Goal: Leave review/rating: Leave review/rating

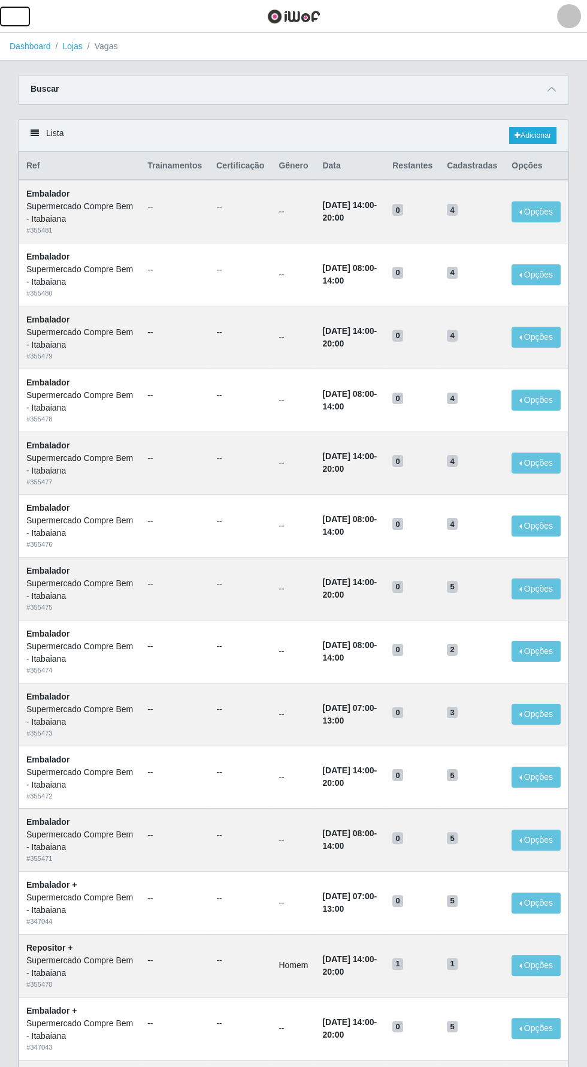
click at [17, 16] on span "button" at bounding box center [15, 17] width 16 height 14
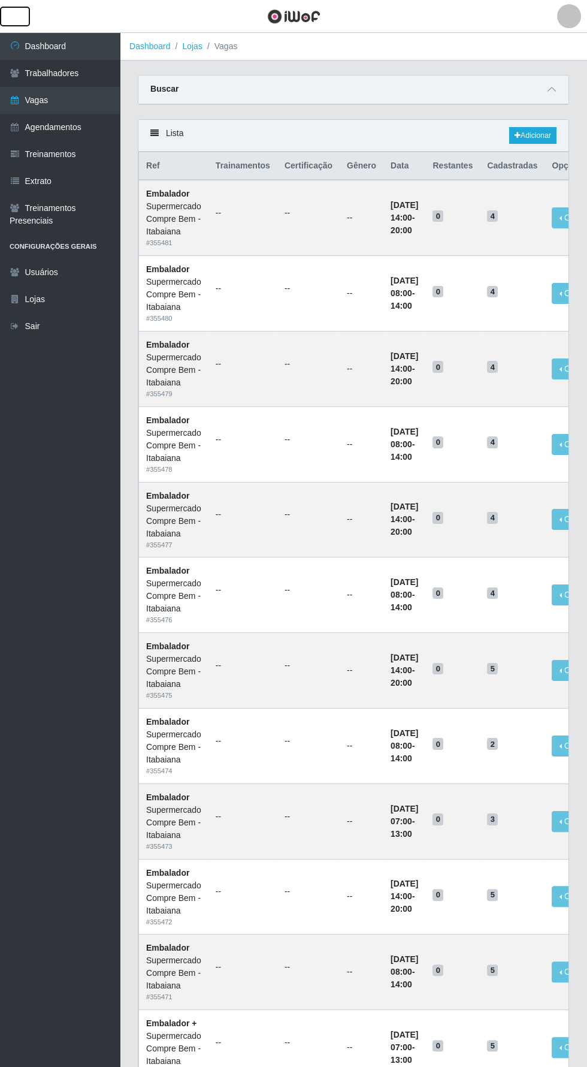
click at [20, 17] on span "button" at bounding box center [15, 17] width 16 height 14
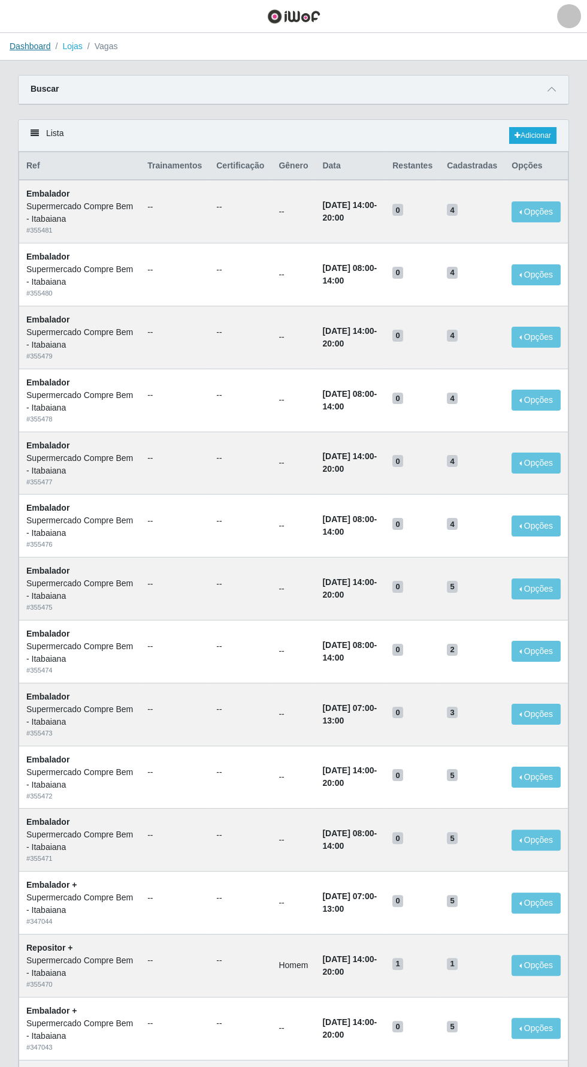
click at [32, 46] on link "Dashboard" at bounding box center [30, 46] width 41 height 10
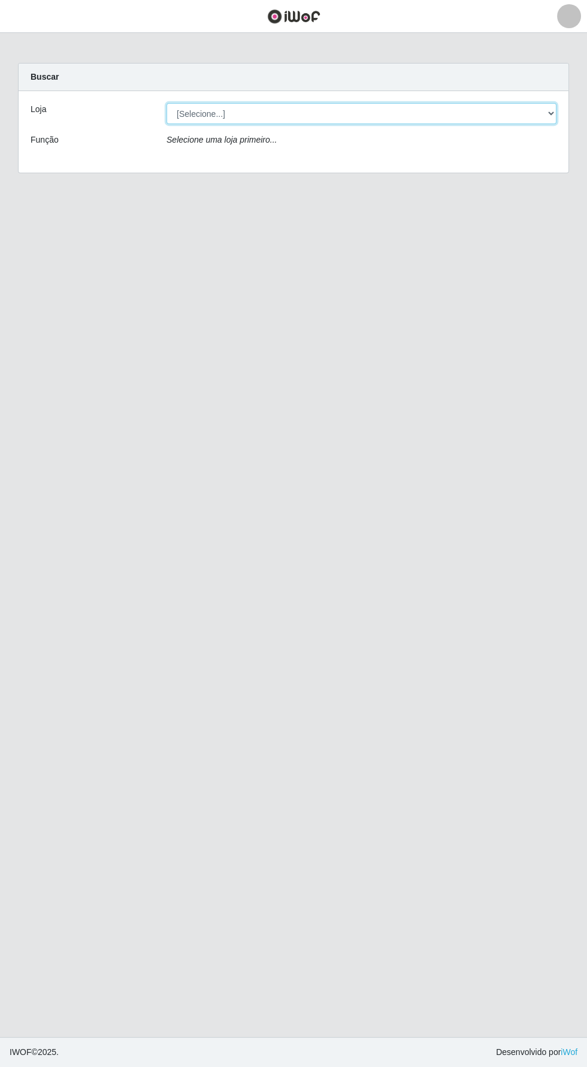
click at [202, 108] on select "[Selecione...] Supermercado Compre Bem - Itabaiana" at bounding box center [362, 113] width 390 height 21
select select "264"
click at [167, 103] on select "[Selecione...] Supermercado Compre Bem - Itabaiana" at bounding box center [362, 113] width 390 height 21
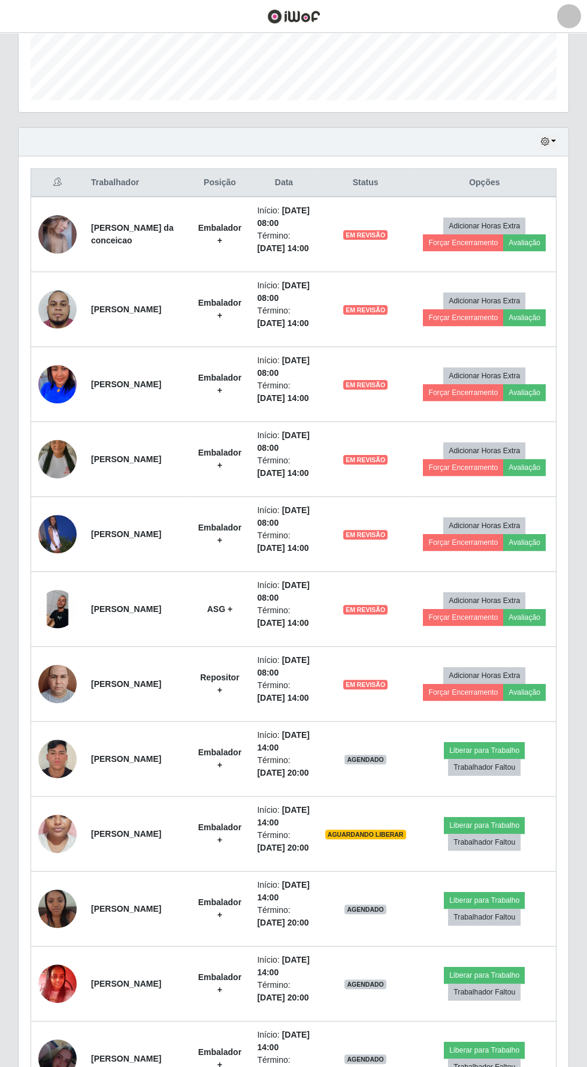
scroll to position [340, 0]
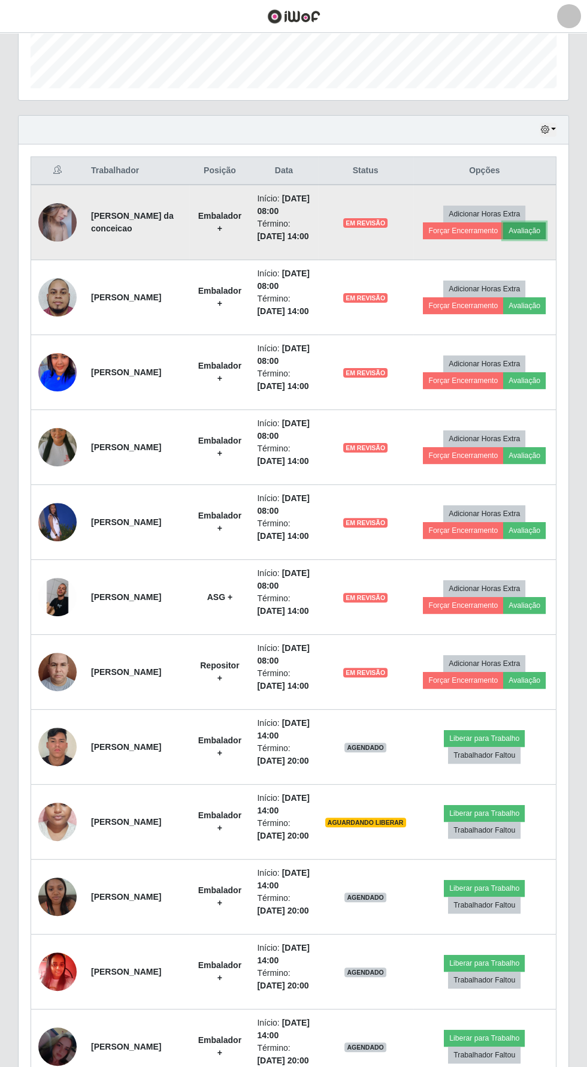
click at [533, 239] on button "Avaliação" at bounding box center [525, 230] width 43 height 17
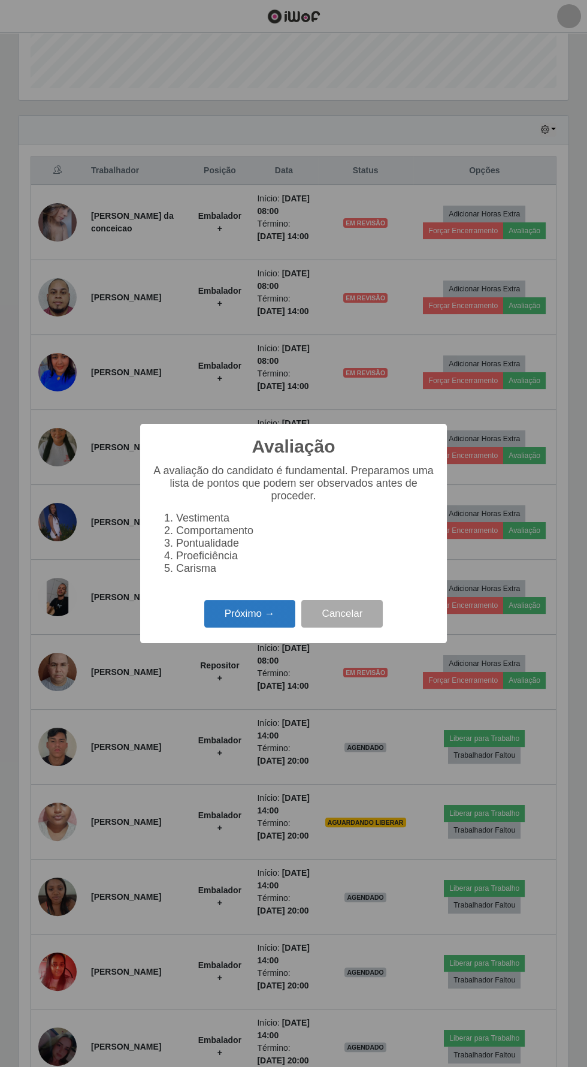
click at [252, 628] on button "Próximo →" at bounding box center [249, 614] width 91 height 28
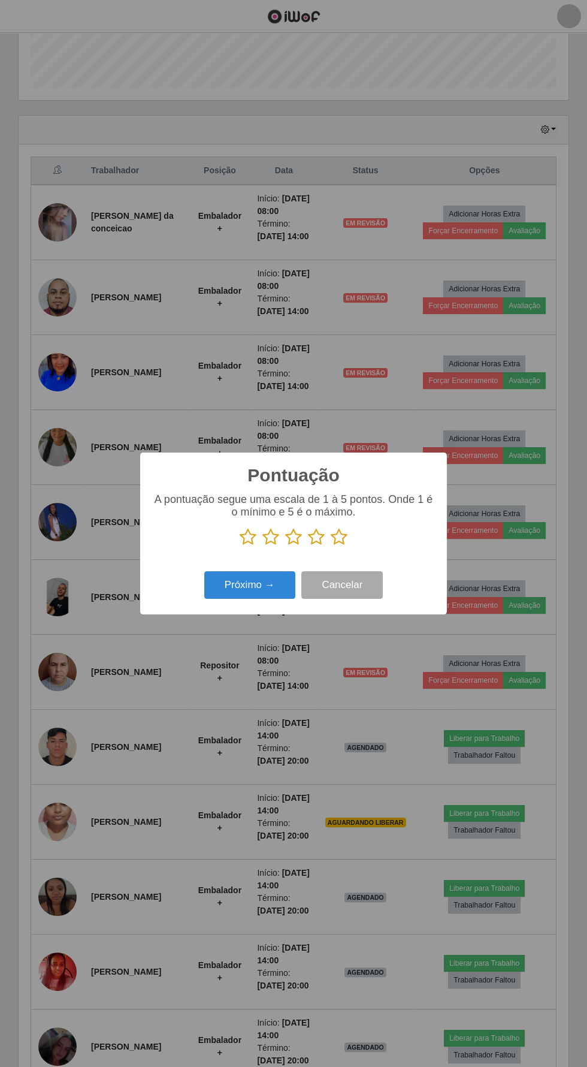
click at [343, 546] on icon at bounding box center [339, 537] width 17 height 18
click at [331, 546] on input "radio" at bounding box center [331, 546] width 0 height 0
click at [251, 599] on button "Próximo →" at bounding box center [249, 585] width 91 height 28
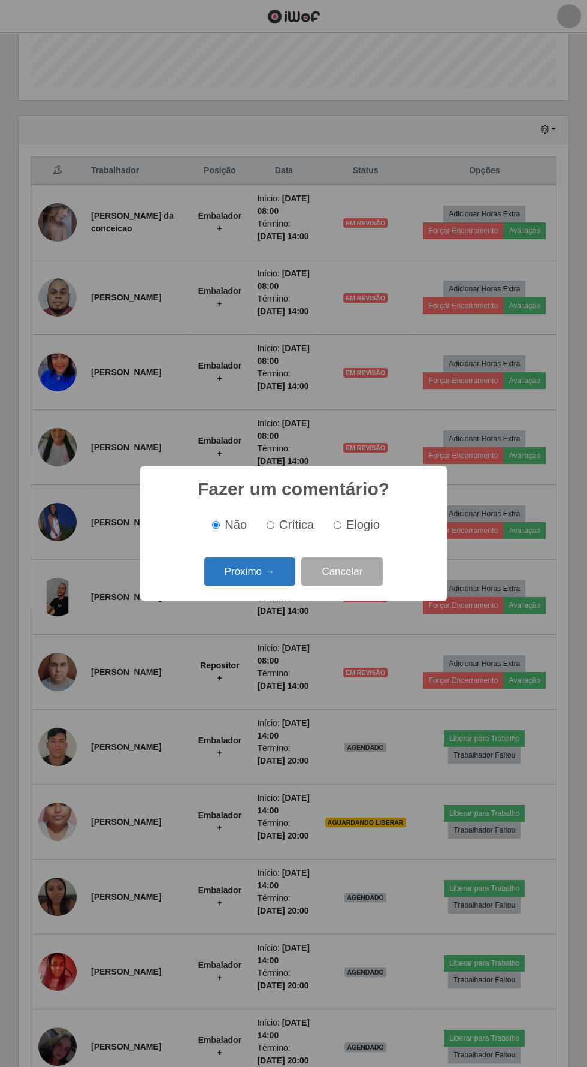
click at [247, 586] on button "Próximo →" at bounding box center [249, 571] width 91 height 28
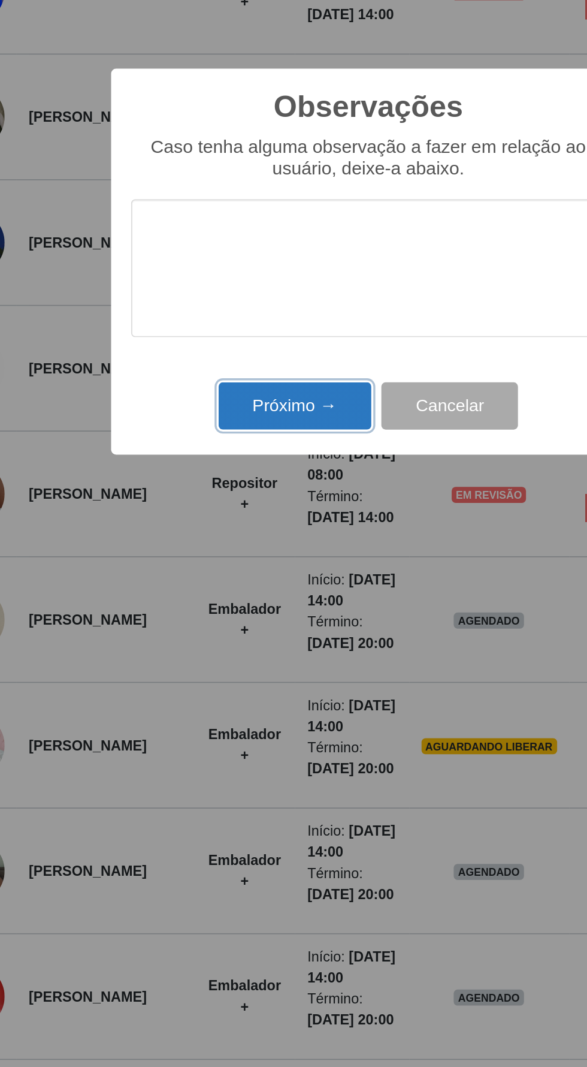
click at [254, 620] on button "Próximo →" at bounding box center [249, 619] width 91 height 28
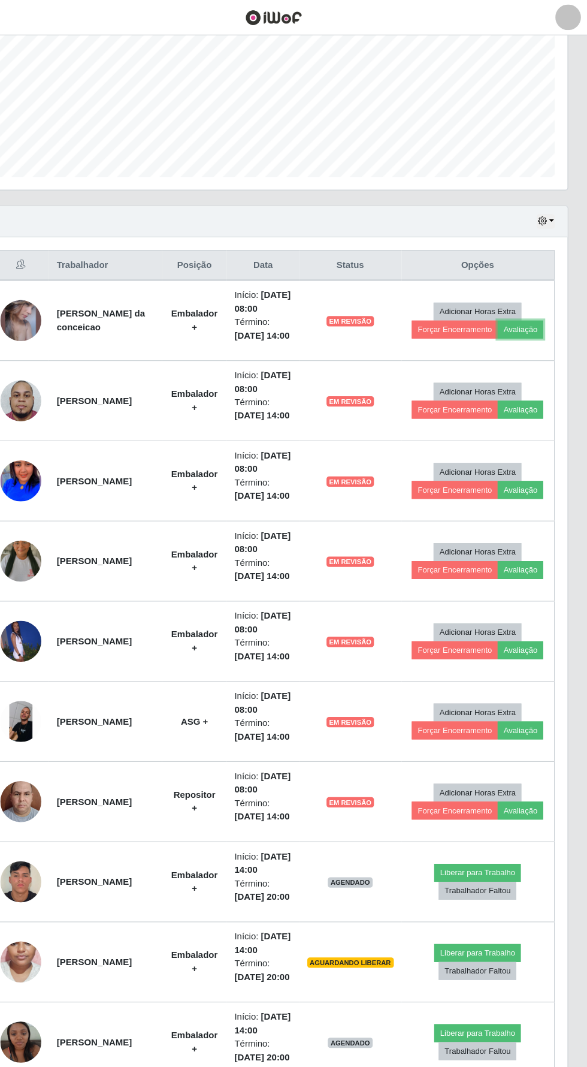
scroll to position [263, 0]
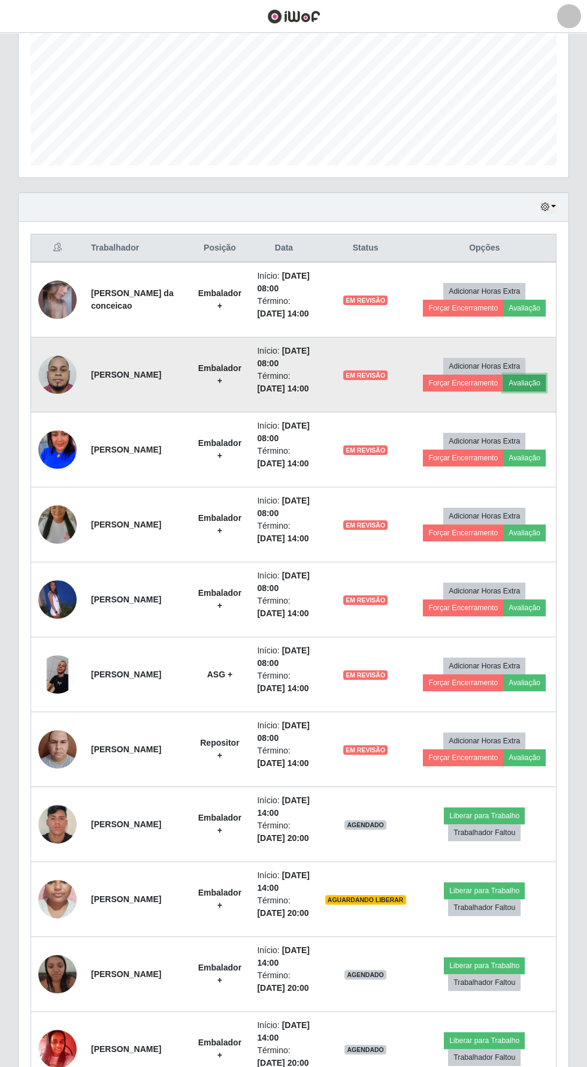
click at [529, 391] on button "Avaliação" at bounding box center [525, 383] width 43 height 17
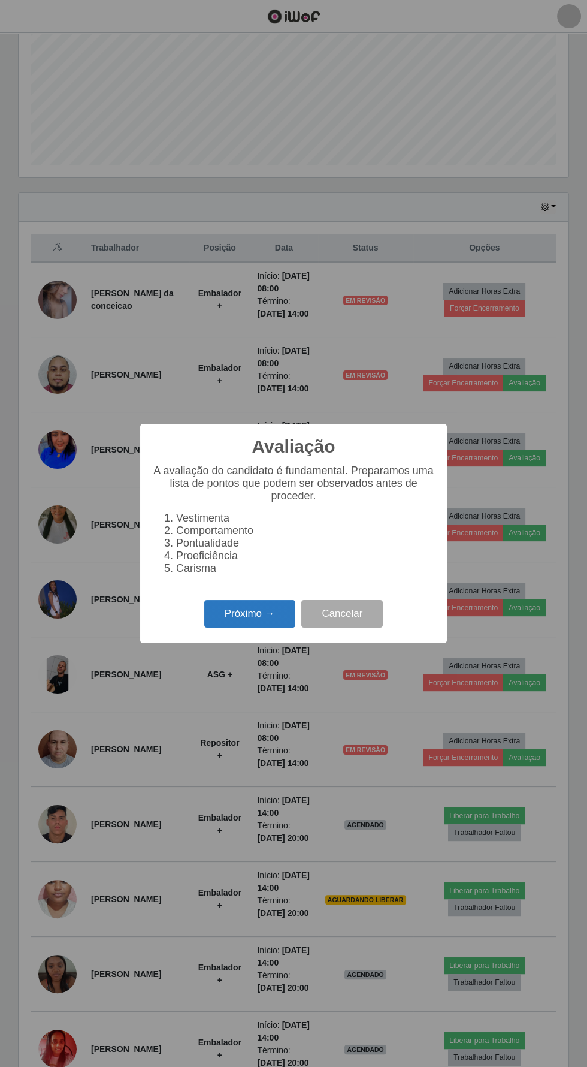
click at [257, 614] on button "Próximo →" at bounding box center [249, 614] width 91 height 28
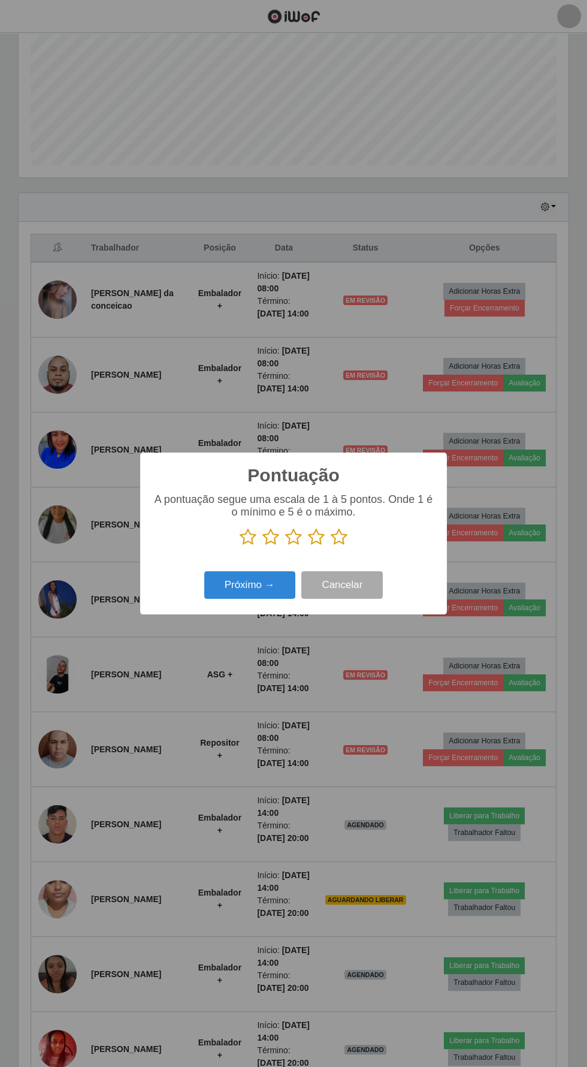
click at [310, 536] on icon at bounding box center [316, 537] width 17 height 18
click at [308, 546] on input "radio" at bounding box center [308, 546] width 0 height 0
click at [340, 537] on icon at bounding box center [339, 537] width 17 height 18
click at [331, 546] on input "radio" at bounding box center [331, 546] width 0 height 0
click at [248, 583] on button "Próximo →" at bounding box center [249, 585] width 91 height 28
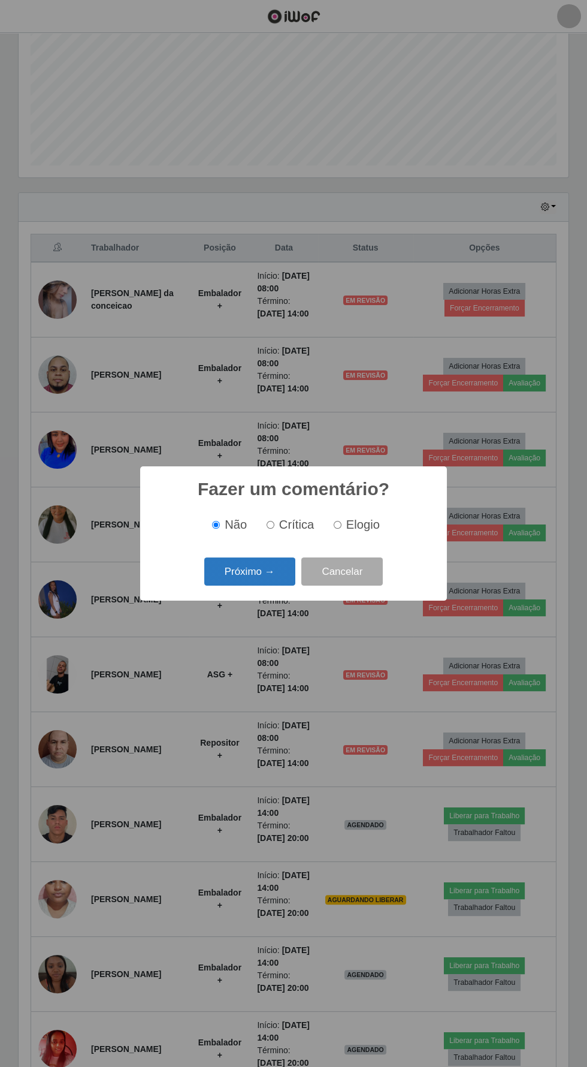
click at [246, 571] on button "Próximo →" at bounding box center [249, 571] width 91 height 28
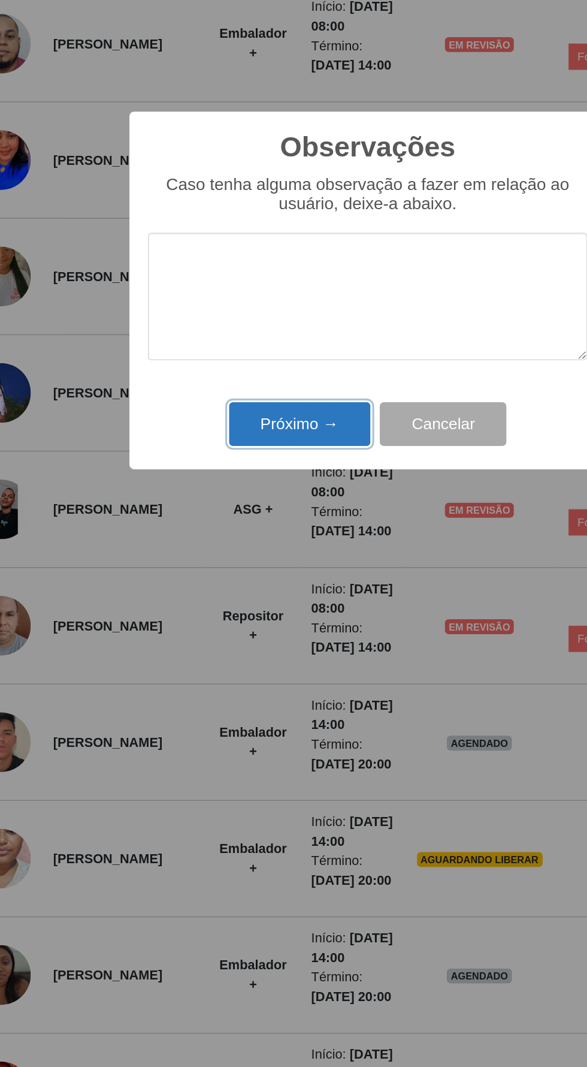
click at [254, 619] on button "Próximo →" at bounding box center [249, 619] width 91 height 28
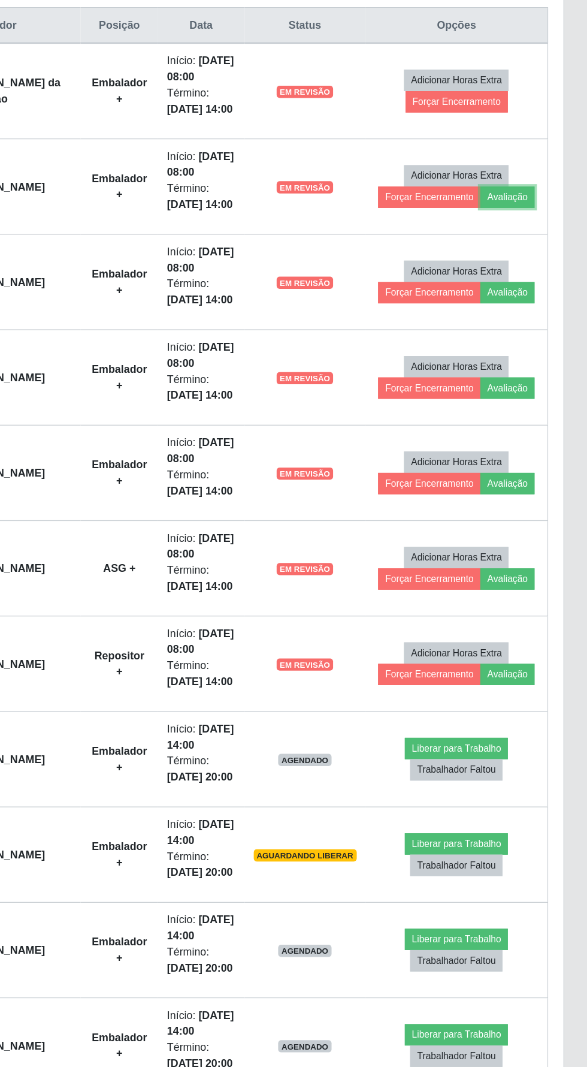
scroll to position [261, 0]
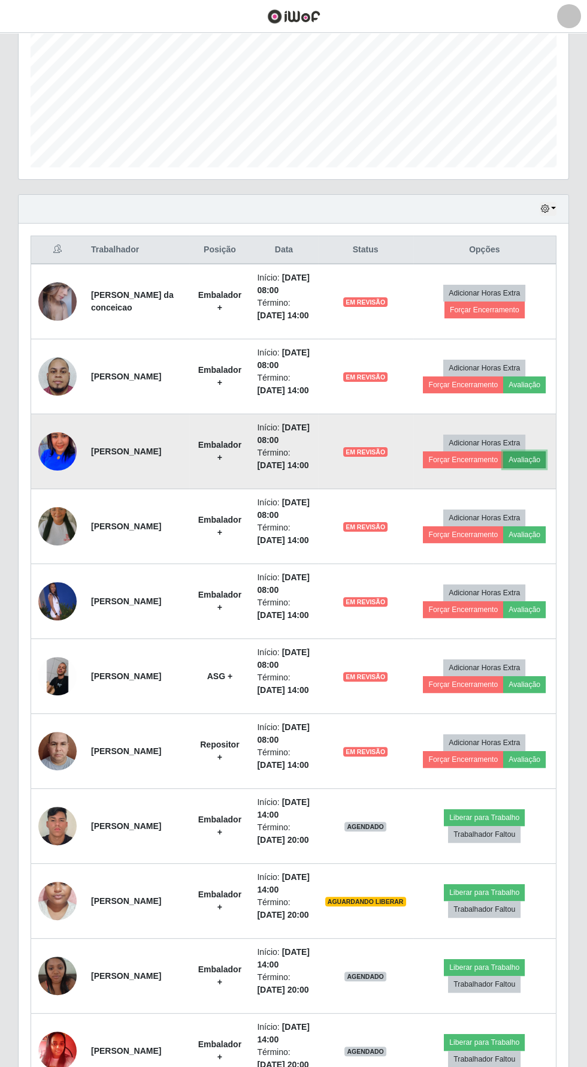
click at [535, 468] on button "Avaliação" at bounding box center [525, 459] width 43 height 17
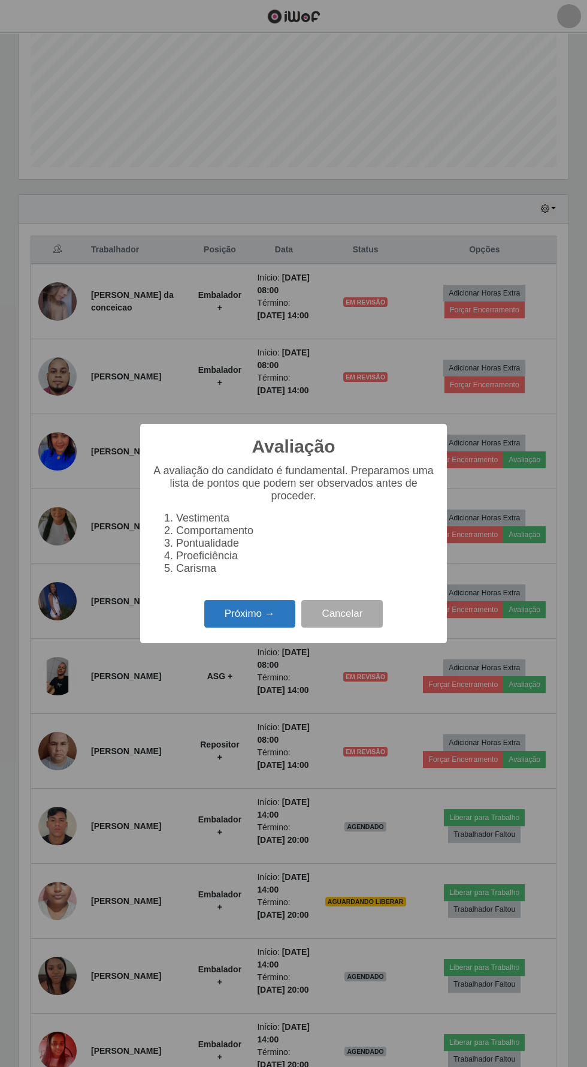
click at [245, 618] on button "Próximo →" at bounding box center [249, 614] width 91 height 28
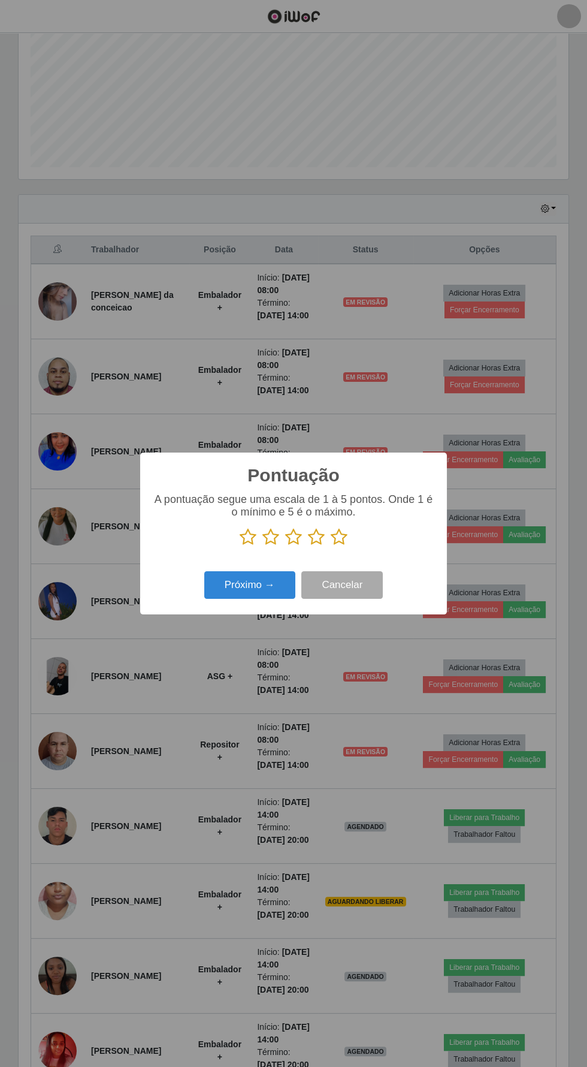
click at [315, 537] on icon at bounding box center [316, 537] width 17 height 18
click at [308, 546] on input "radio" at bounding box center [308, 546] width 0 height 0
click at [249, 589] on button "Próximo →" at bounding box center [249, 585] width 91 height 28
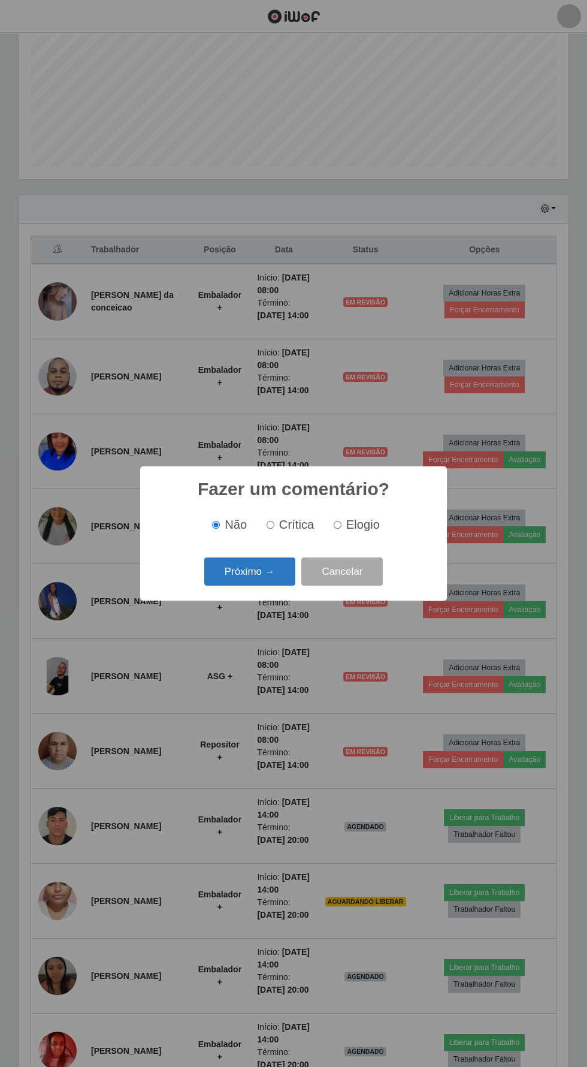
click at [255, 574] on button "Próximo →" at bounding box center [249, 571] width 91 height 28
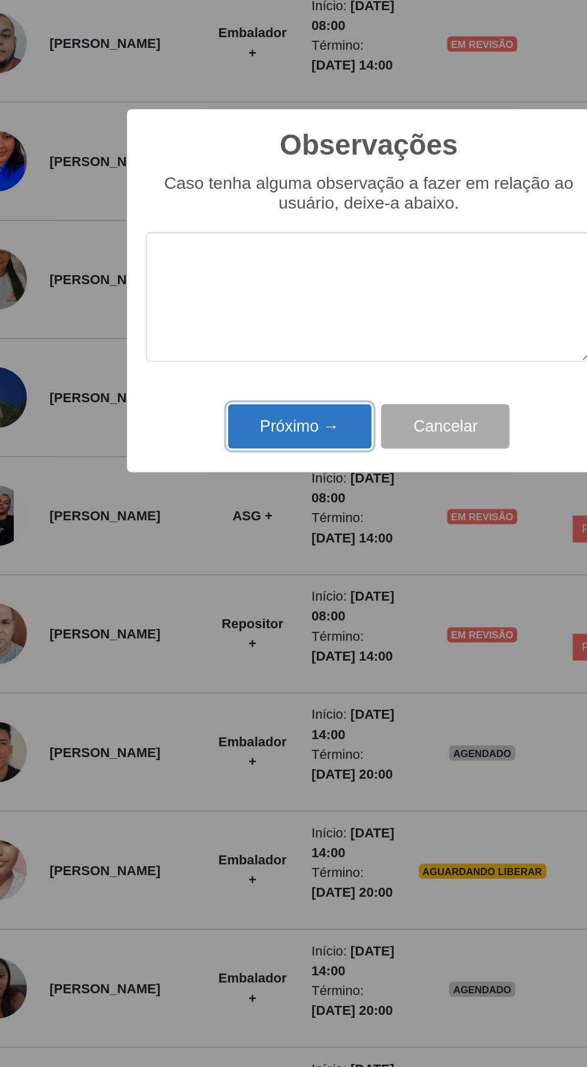
click at [248, 617] on button "Próximo →" at bounding box center [249, 619] width 91 height 28
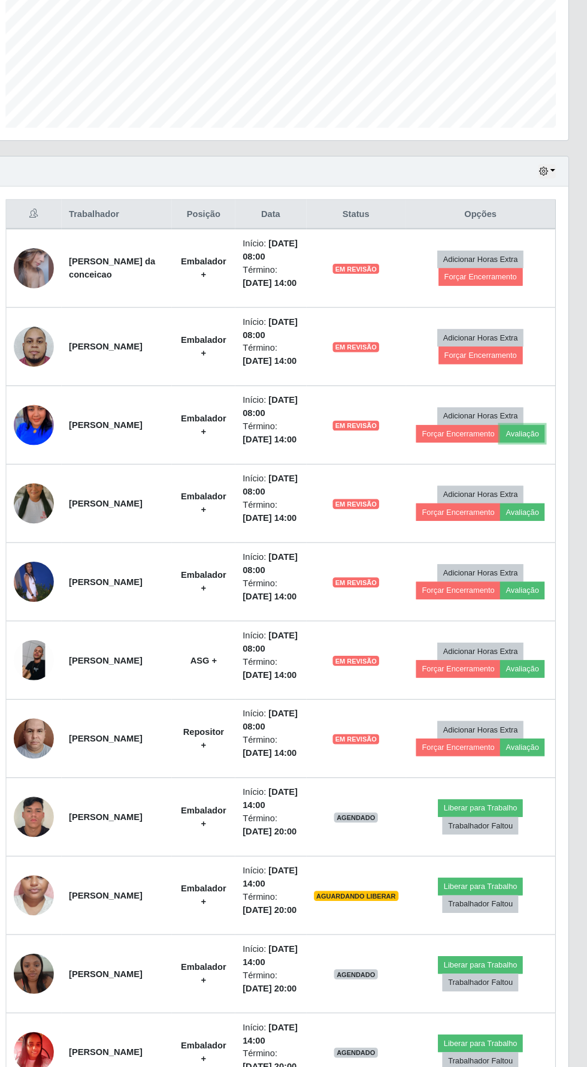
scroll to position [260, 0]
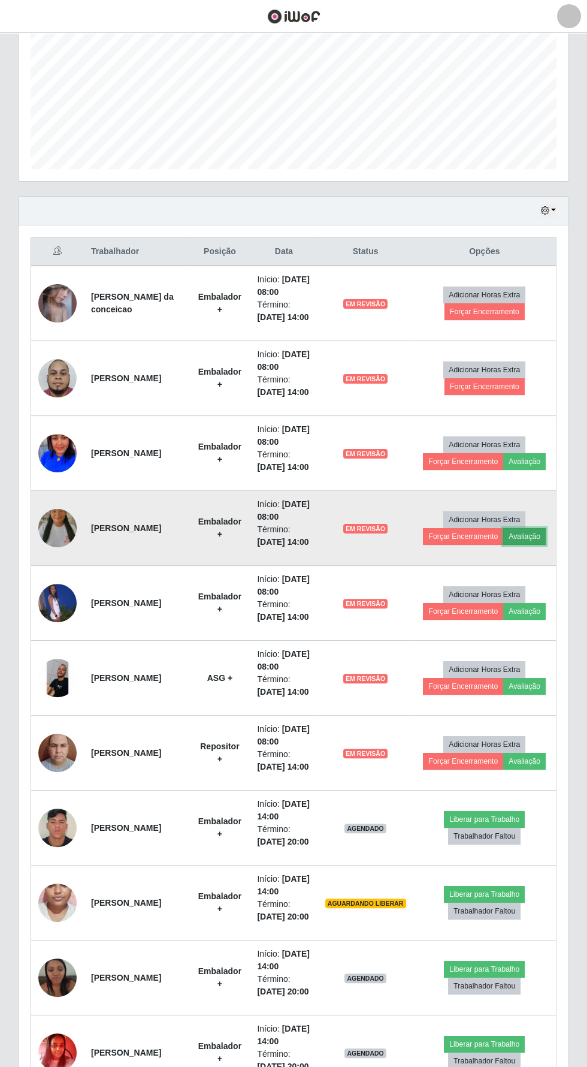
click at [545, 545] on button "Avaliação" at bounding box center [525, 536] width 43 height 17
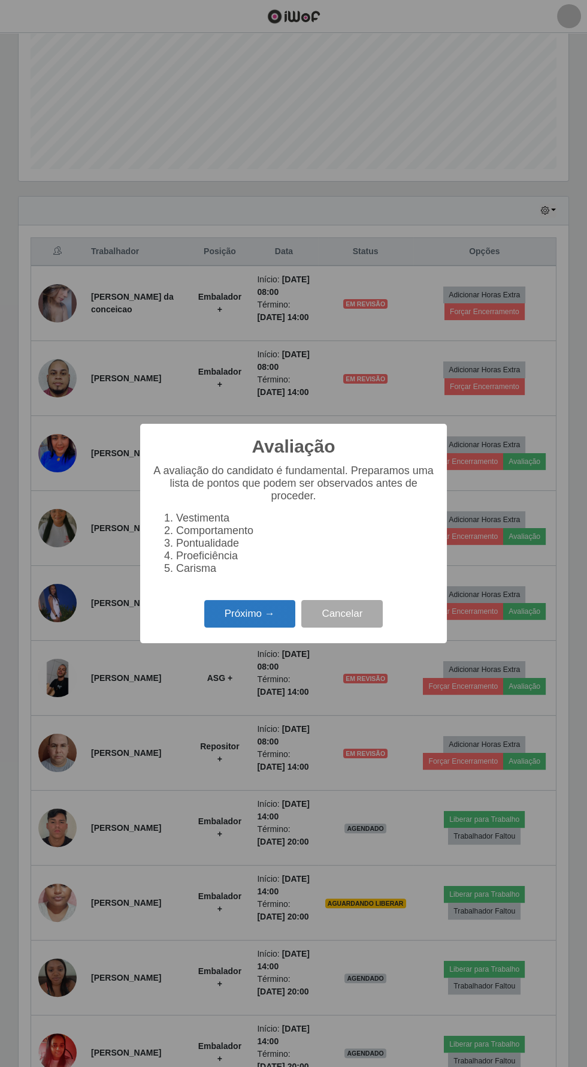
click at [226, 617] on button "Próximo →" at bounding box center [249, 614] width 91 height 28
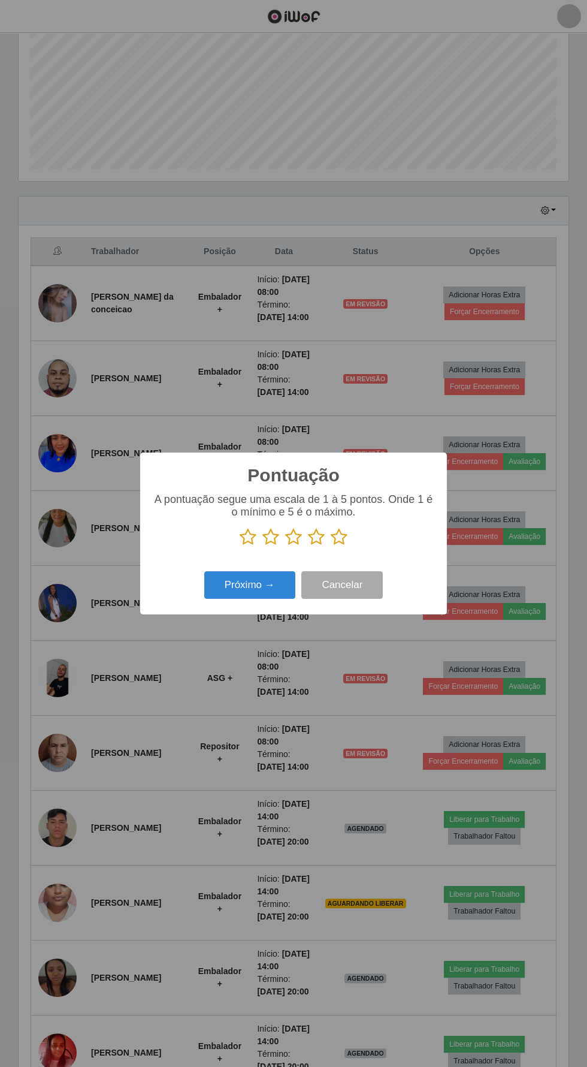
click at [312, 535] on icon at bounding box center [316, 537] width 17 height 18
click at [308, 546] on input "radio" at bounding box center [308, 546] width 0 height 0
click at [259, 584] on button "Próximo →" at bounding box center [249, 585] width 91 height 28
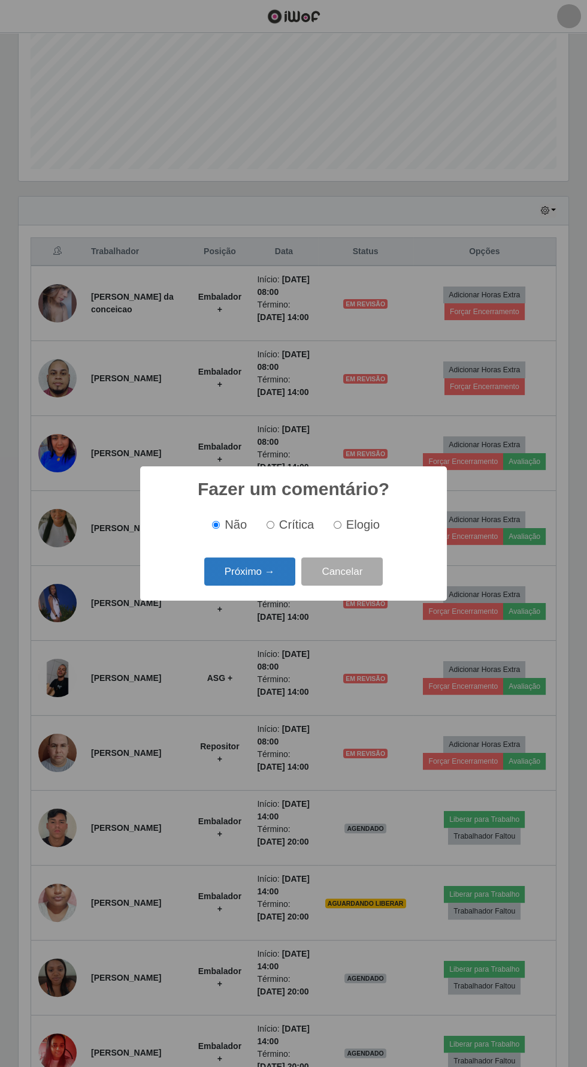
click at [242, 571] on button "Próximo →" at bounding box center [249, 571] width 91 height 28
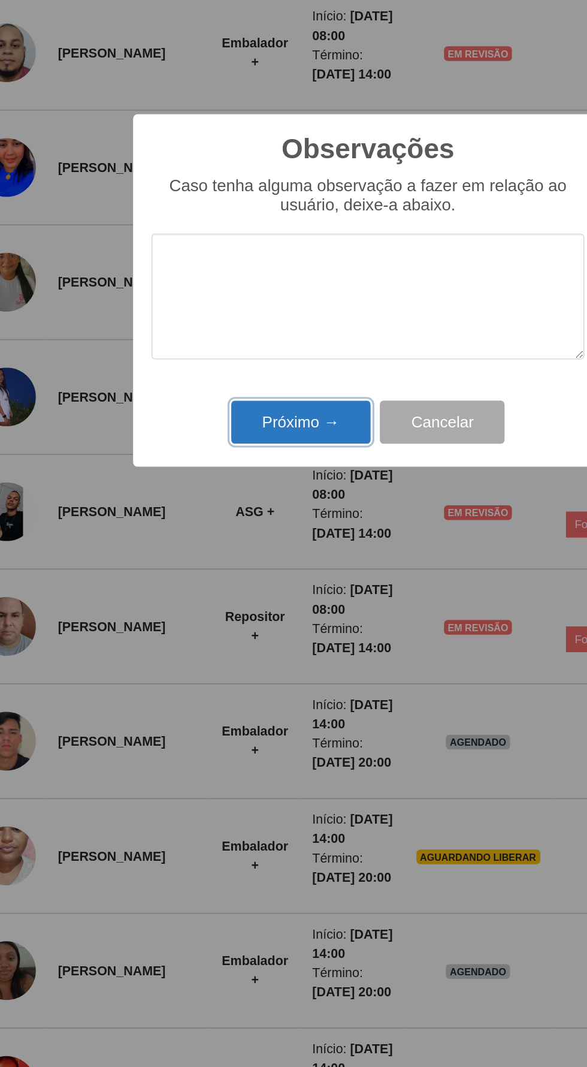
click at [260, 620] on button "Próximo →" at bounding box center [249, 619] width 91 height 28
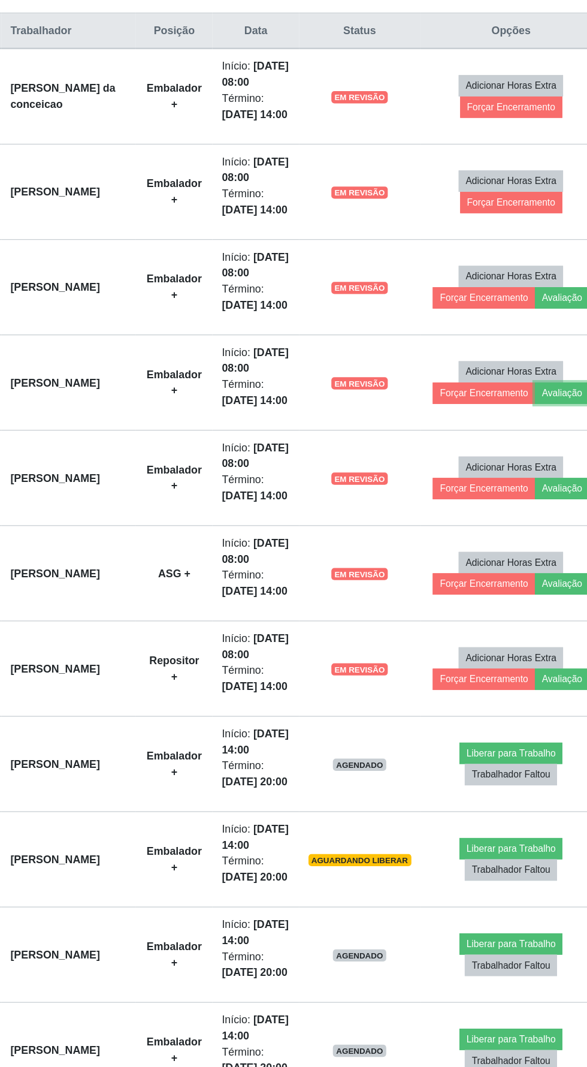
scroll to position [258, 0]
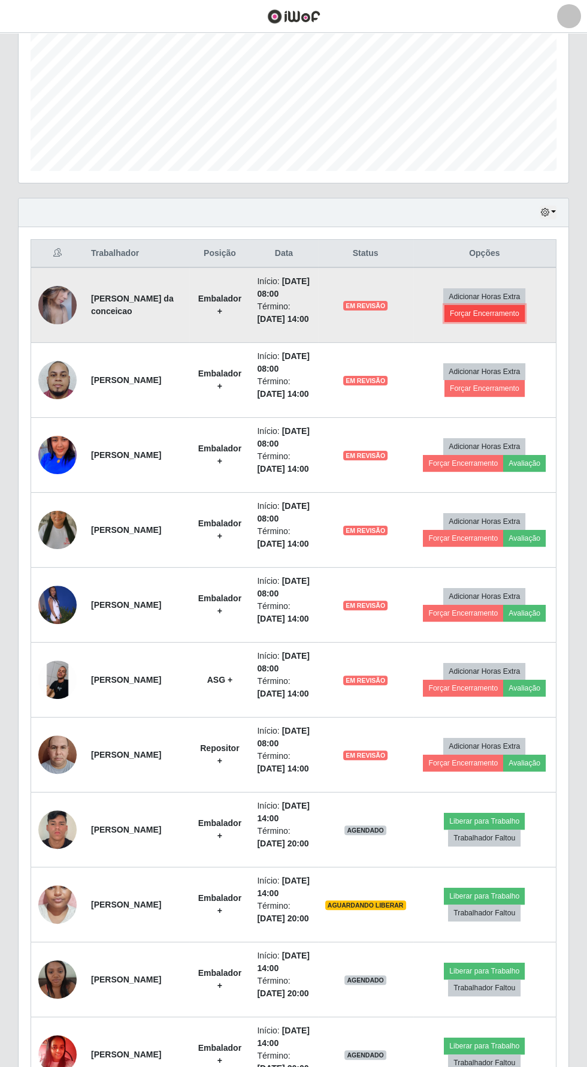
click at [502, 322] on button "Forçar Encerramento" at bounding box center [485, 313] width 80 height 17
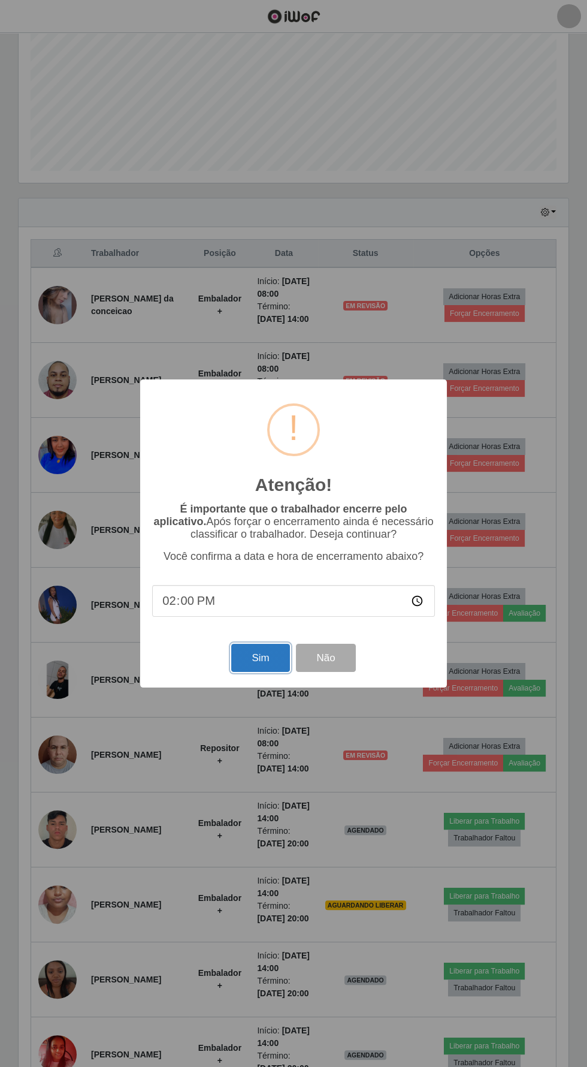
click at [257, 658] on button "Sim" at bounding box center [260, 658] width 58 height 28
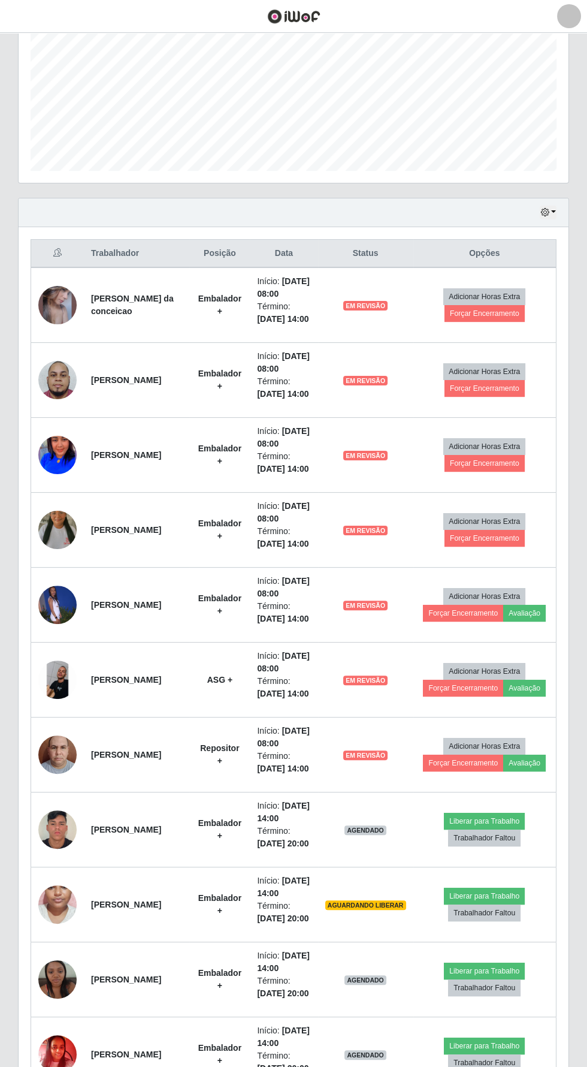
scroll to position [86, 0]
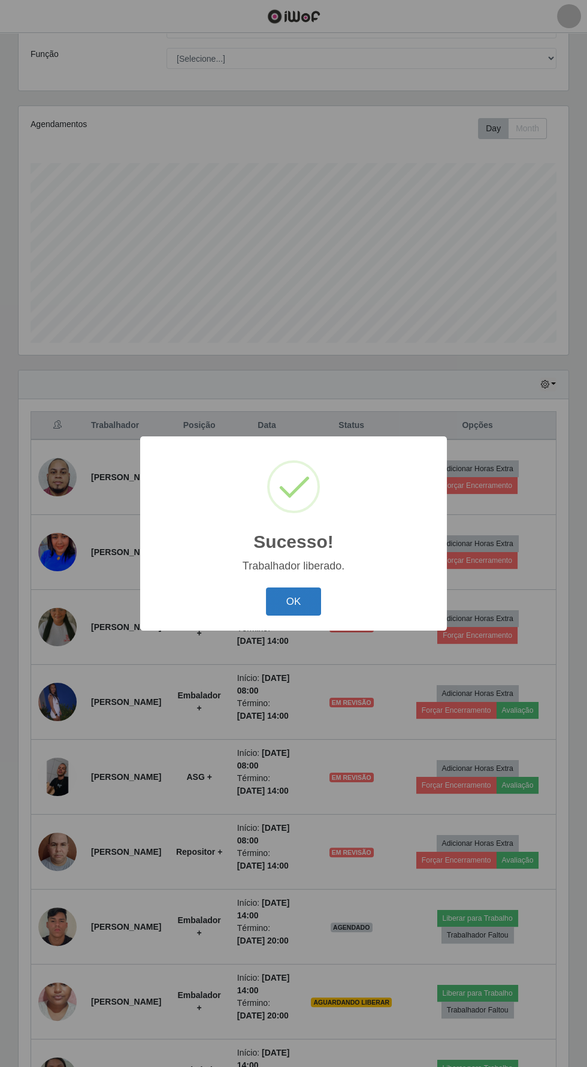
click at [287, 605] on button "OK" at bounding box center [294, 601] width 56 height 28
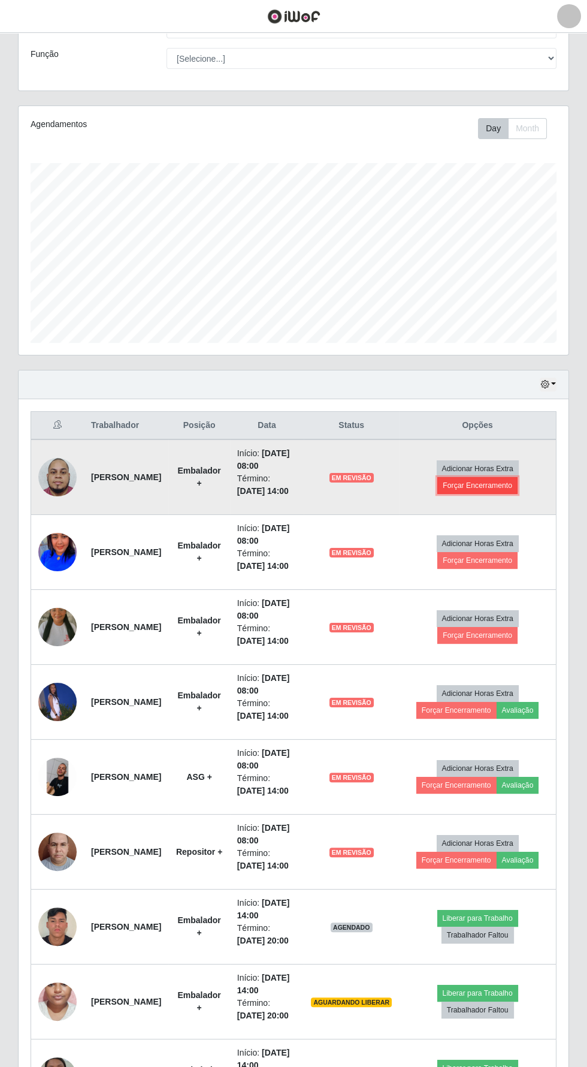
click at [507, 494] on button "Forçar Encerramento" at bounding box center [478, 485] width 80 height 17
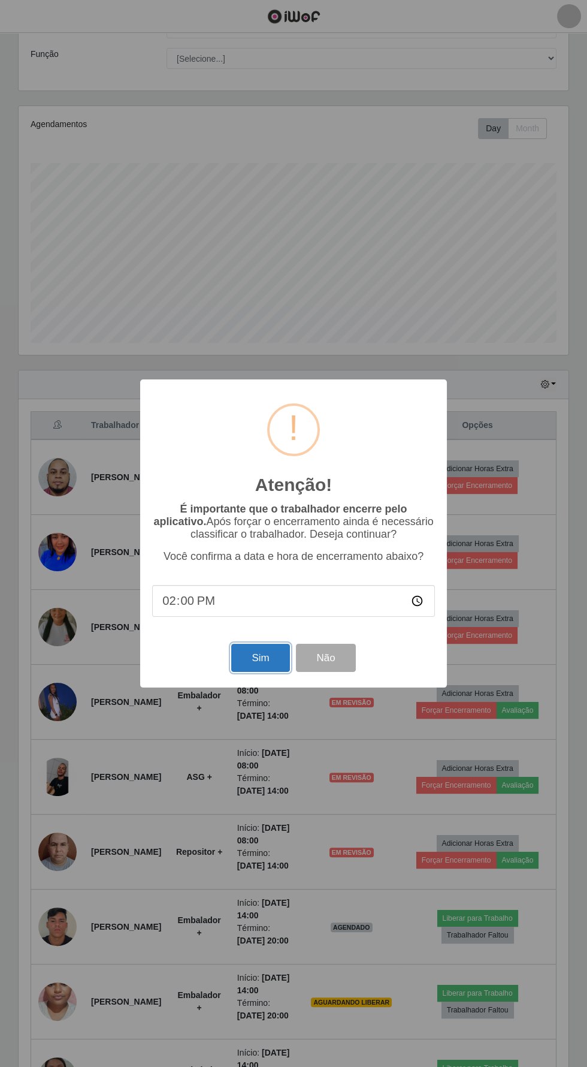
click at [248, 665] on button "Sim" at bounding box center [260, 658] width 58 height 28
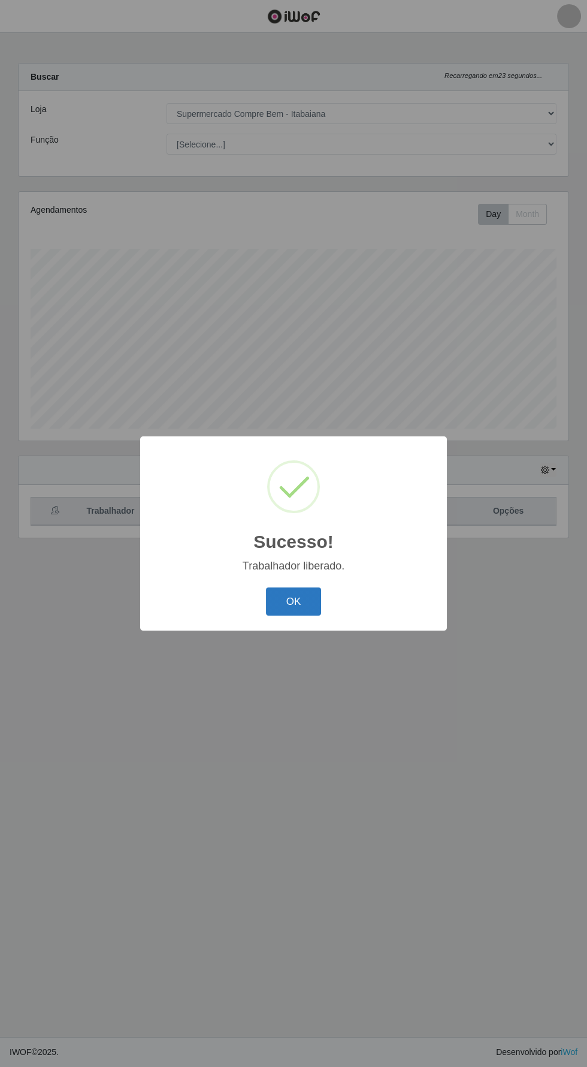
click at [293, 601] on button "OK" at bounding box center [294, 601] width 56 height 28
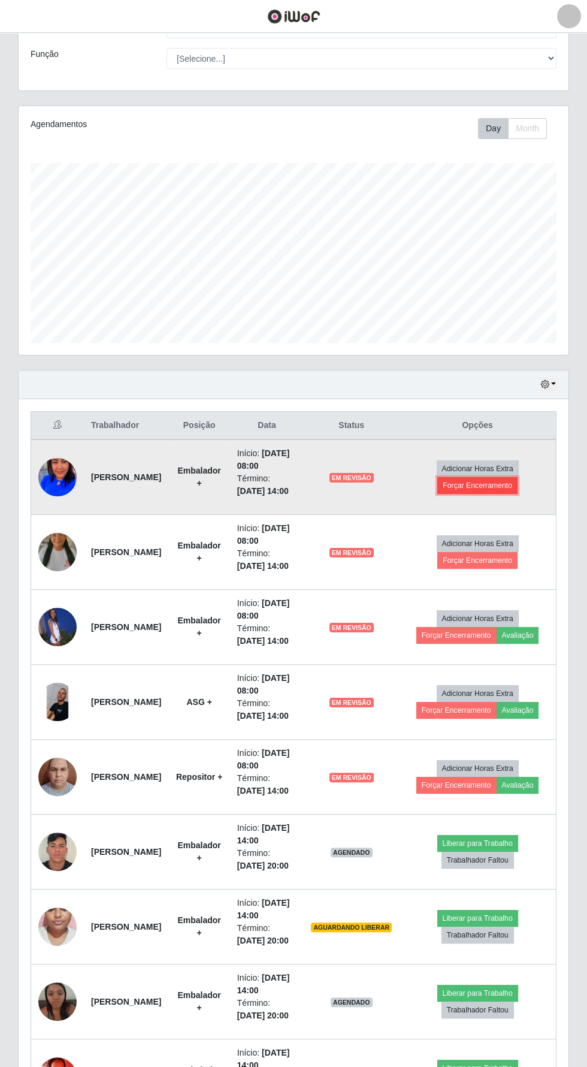
click at [505, 494] on button "Forçar Encerramento" at bounding box center [478, 485] width 80 height 17
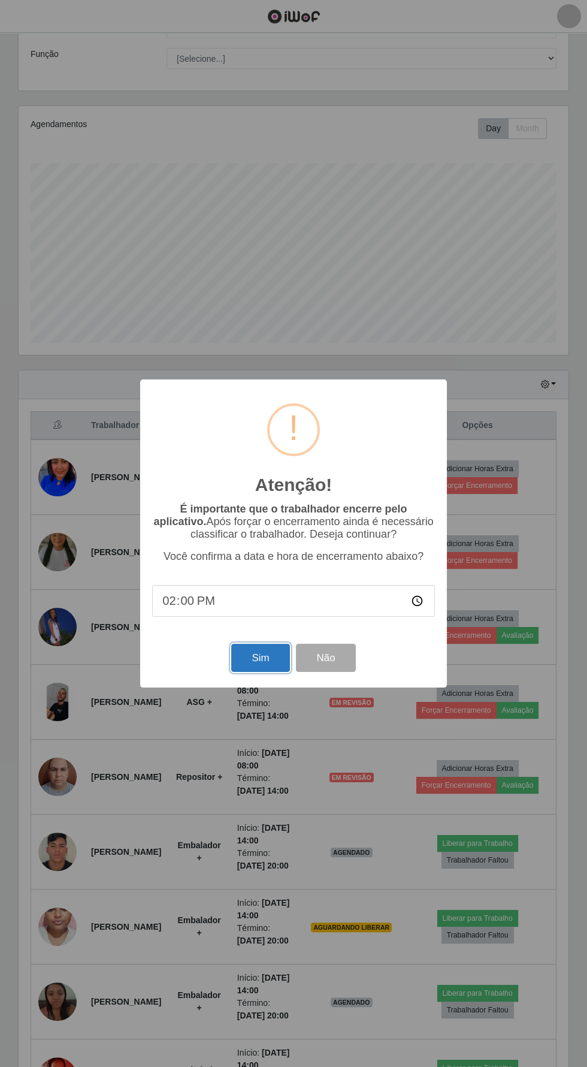
click at [240, 658] on button "Sim" at bounding box center [260, 658] width 58 height 28
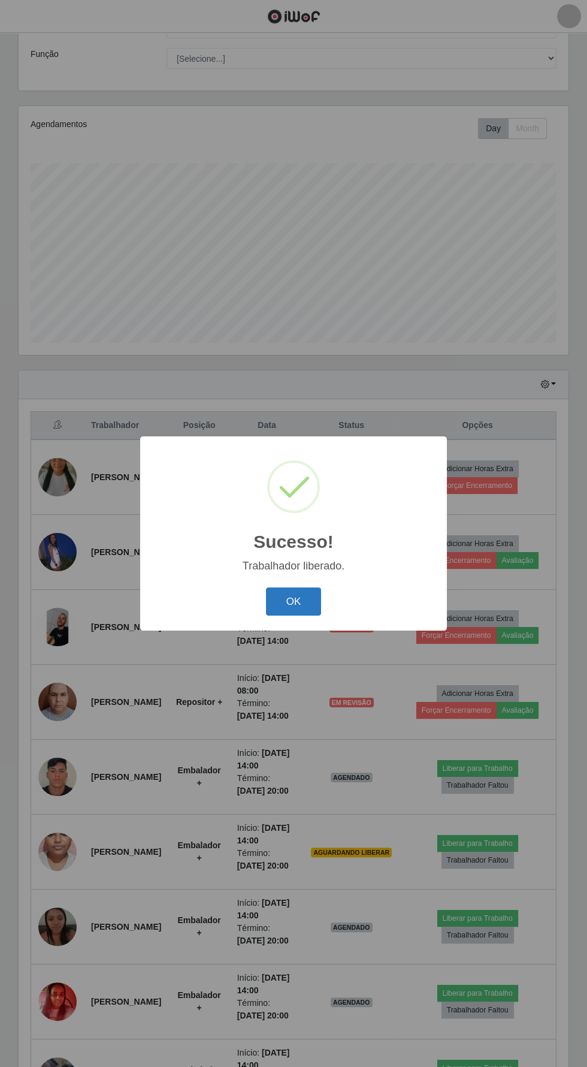
click at [293, 601] on button "OK" at bounding box center [294, 601] width 56 height 28
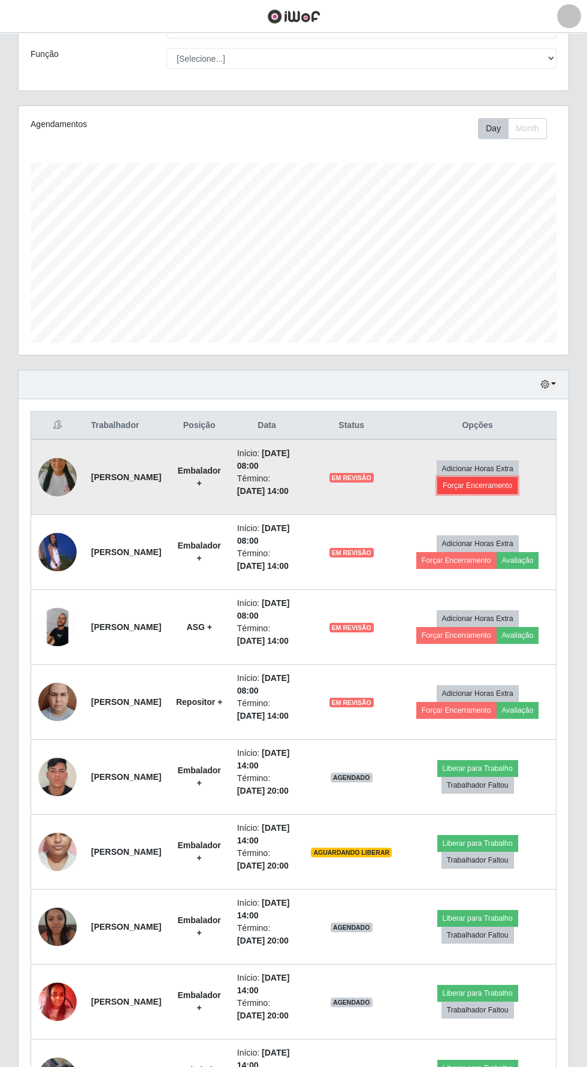
click at [510, 494] on button "Forçar Encerramento" at bounding box center [478, 485] width 80 height 17
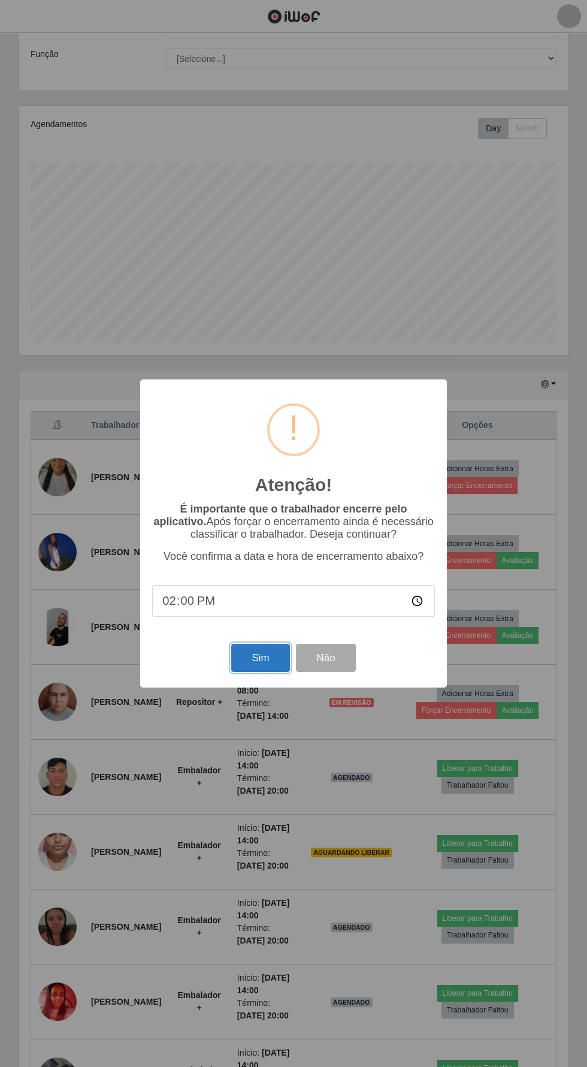
click at [248, 651] on button "Sim" at bounding box center [260, 658] width 58 height 28
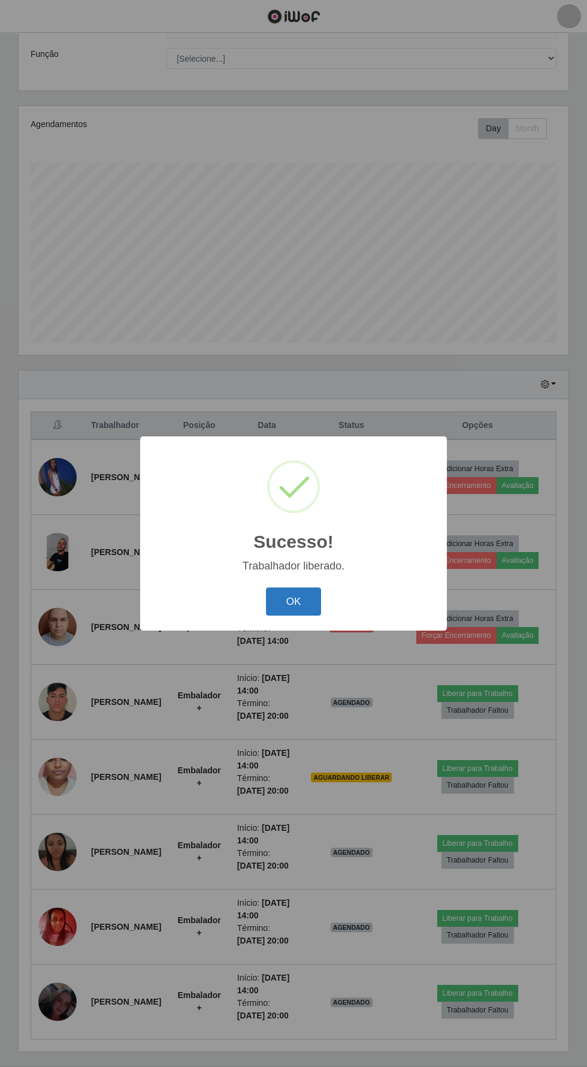
click at [287, 598] on button "OK" at bounding box center [294, 601] width 56 height 28
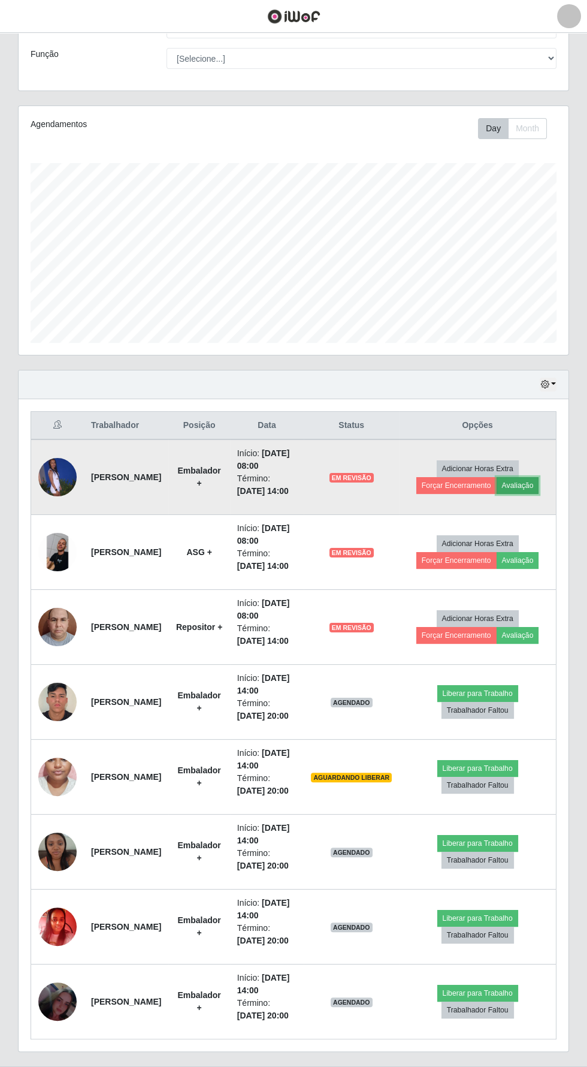
click at [539, 494] on button "Avaliação" at bounding box center [518, 485] width 43 height 17
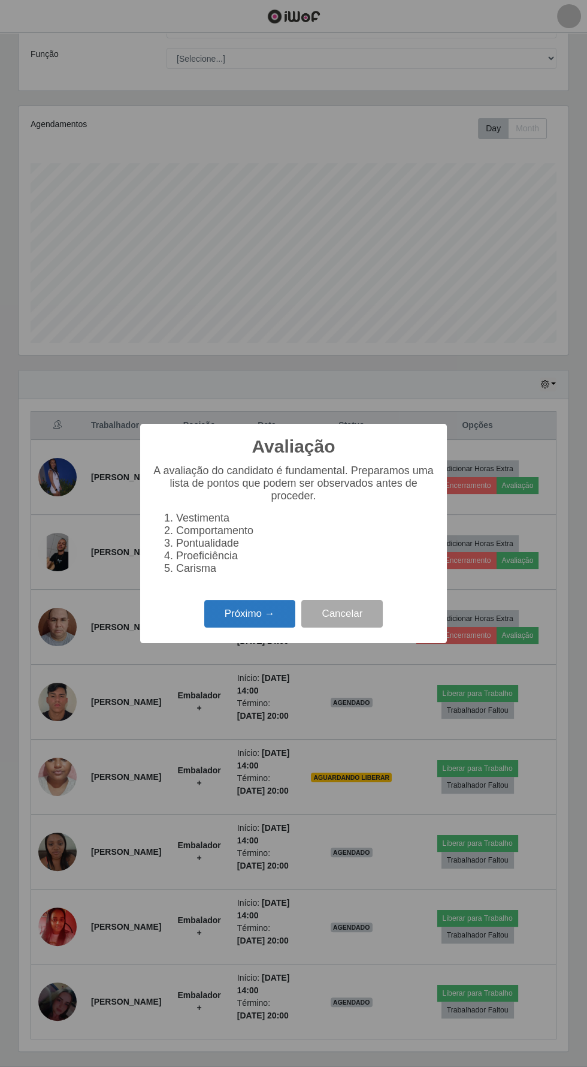
click at [252, 614] on button "Próximo →" at bounding box center [249, 614] width 91 height 28
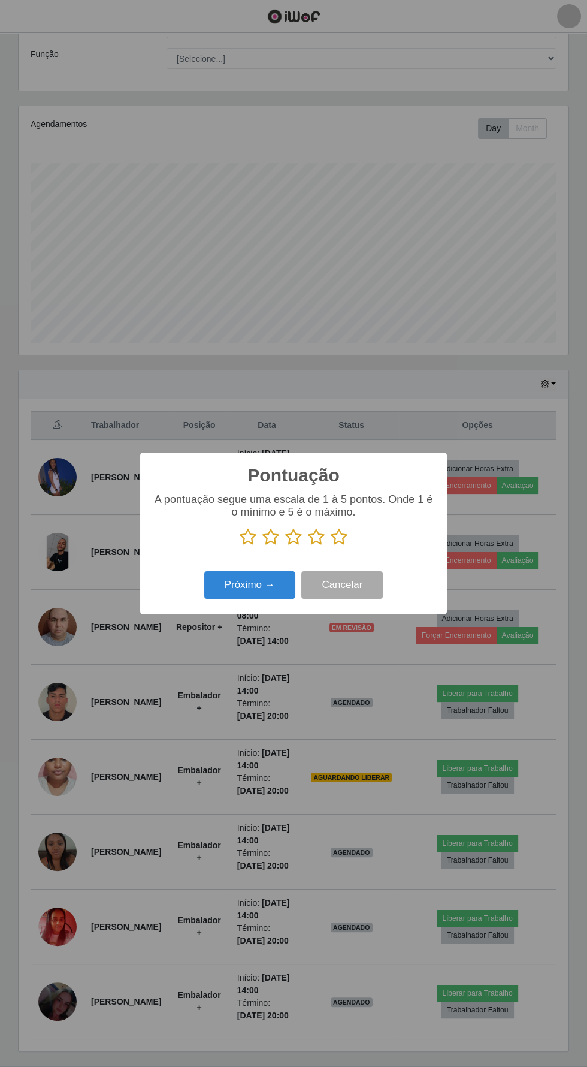
click at [317, 542] on icon at bounding box center [316, 537] width 17 height 18
click at [308, 546] on input "radio" at bounding box center [308, 546] width 0 height 0
click at [268, 583] on button "Próximo →" at bounding box center [249, 585] width 91 height 28
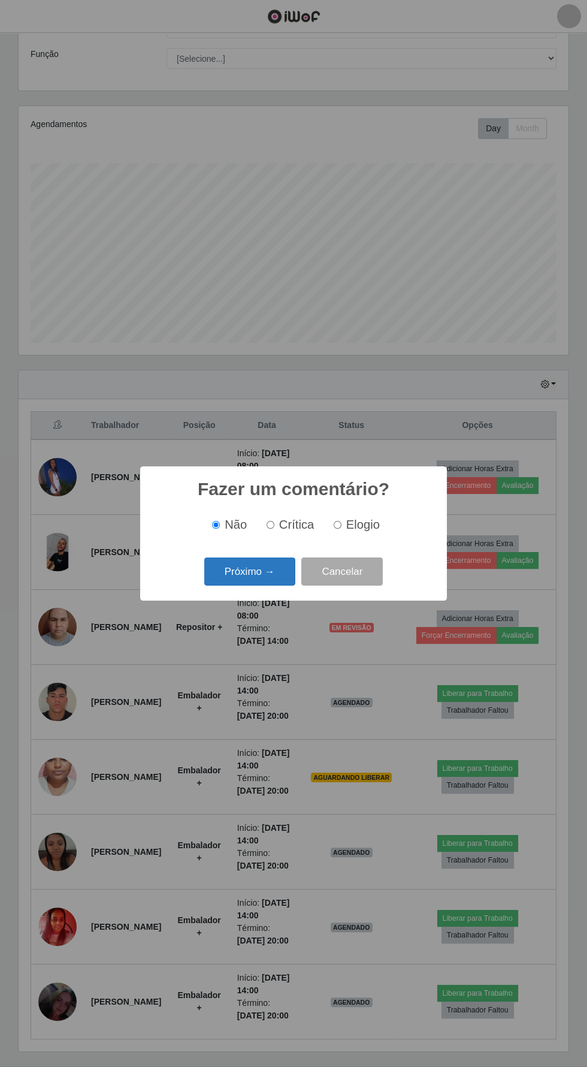
click at [246, 572] on button "Próximo →" at bounding box center [249, 571] width 91 height 28
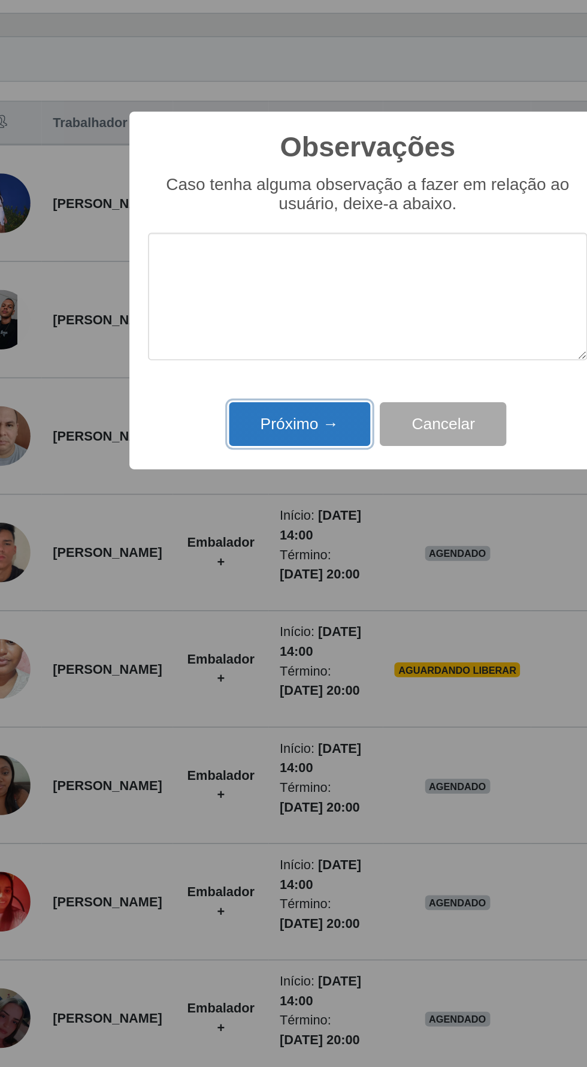
click at [249, 628] on button "Próximo →" at bounding box center [249, 619] width 91 height 28
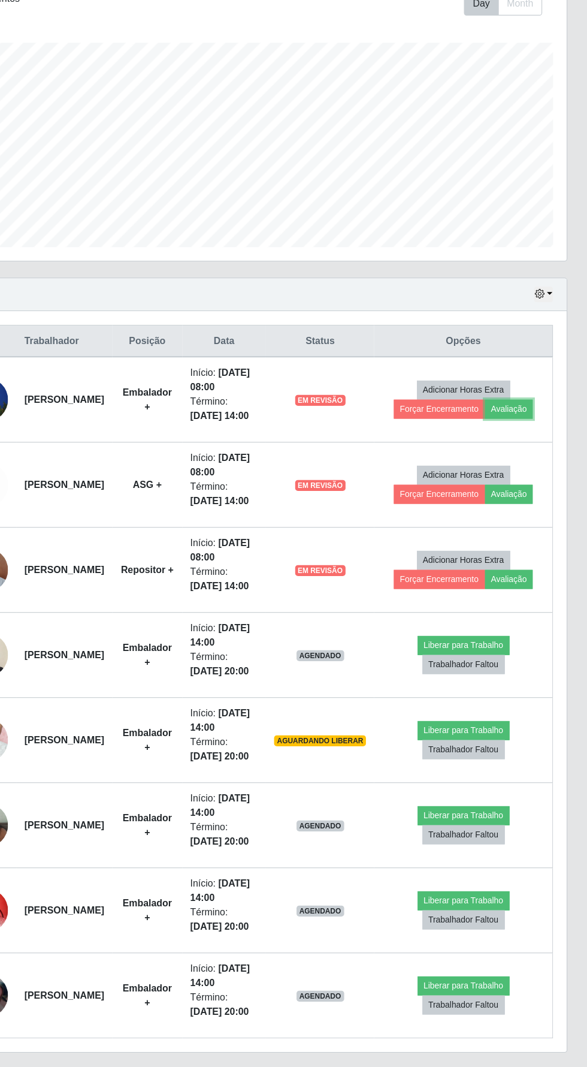
scroll to position [83, 0]
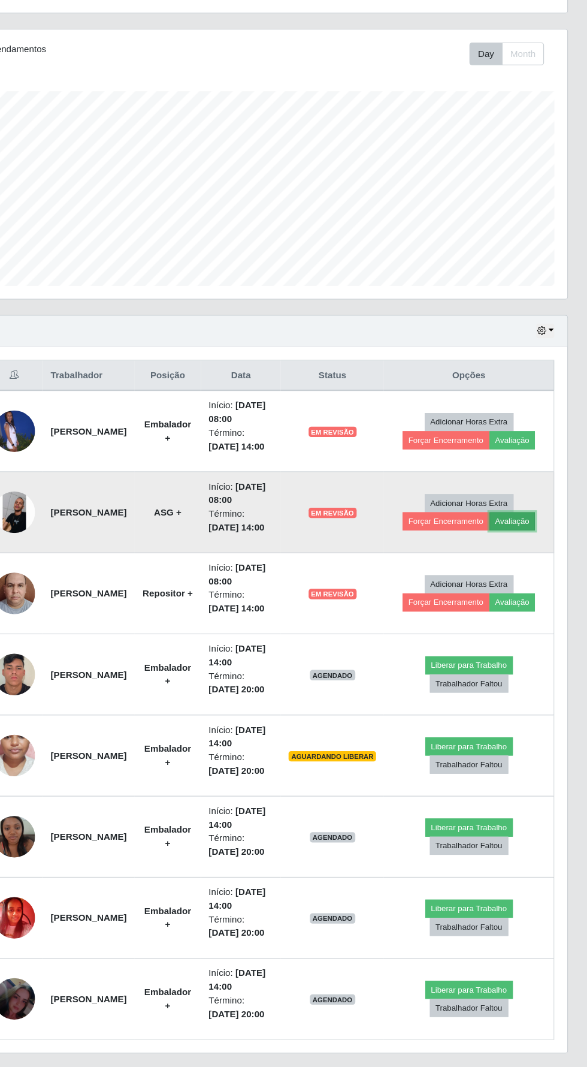
click at [539, 571] on button "Avaliação" at bounding box center [518, 562] width 43 height 17
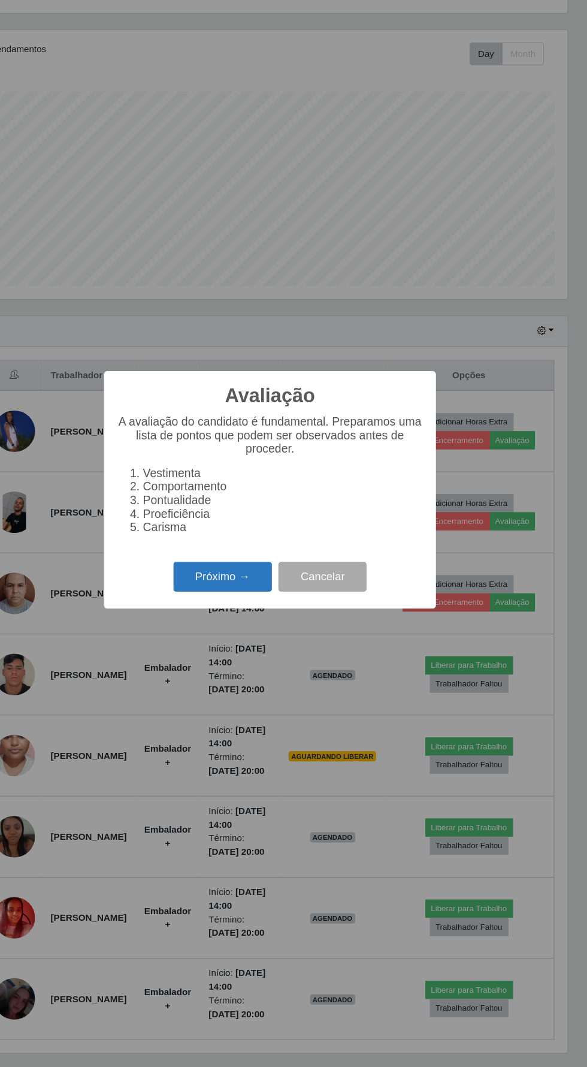
click at [243, 617] on button "Próximo →" at bounding box center [249, 614] width 91 height 28
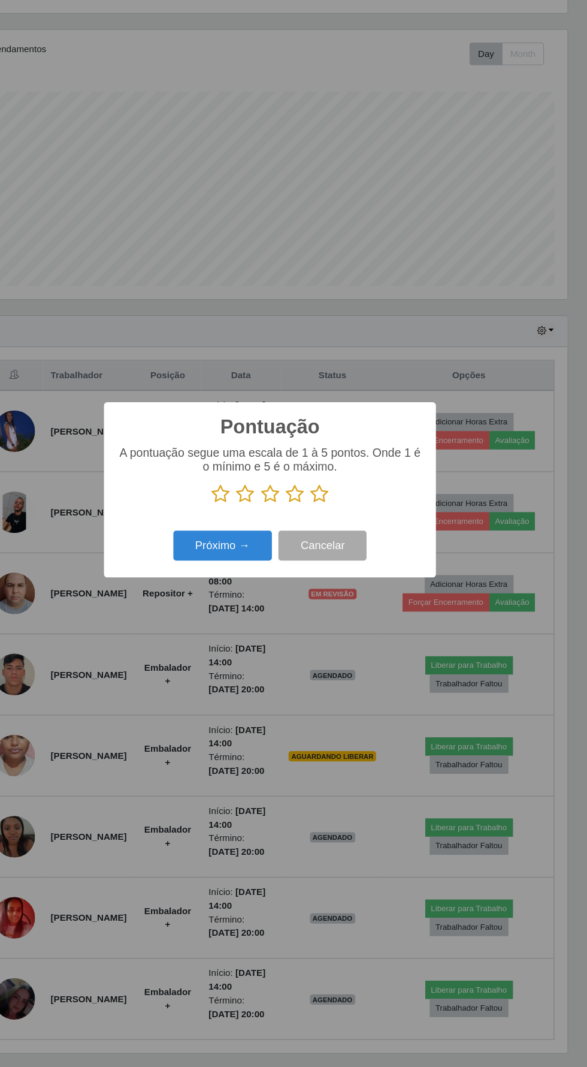
click at [315, 537] on icon at bounding box center [316, 537] width 17 height 18
click at [308, 546] on input "radio" at bounding box center [308, 546] width 0 height 0
click at [259, 587] on button "Próximo →" at bounding box center [249, 585] width 91 height 28
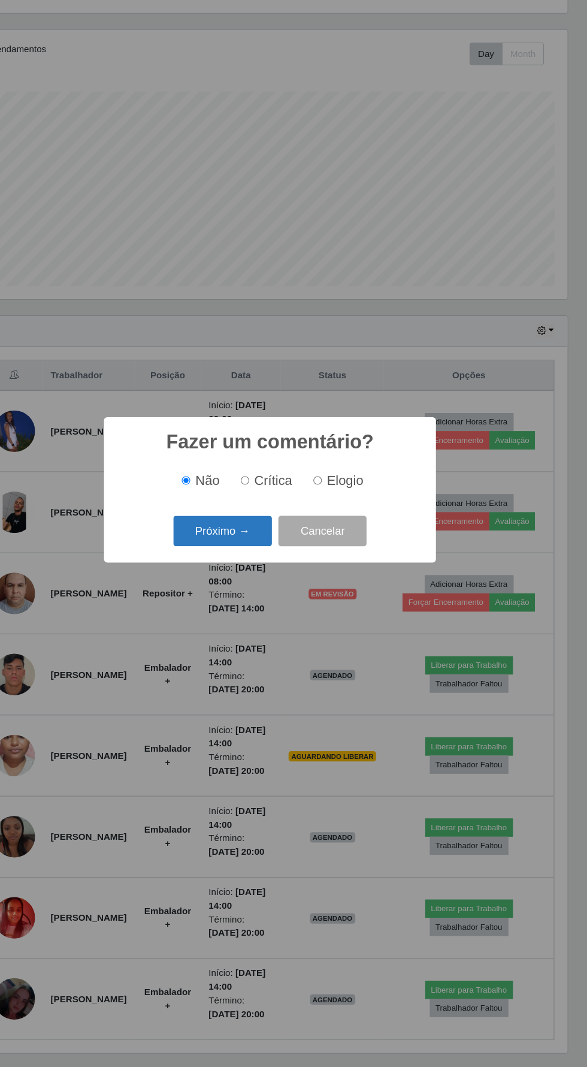
click at [248, 573] on button "Próximo →" at bounding box center [249, 571] width 91 height 28
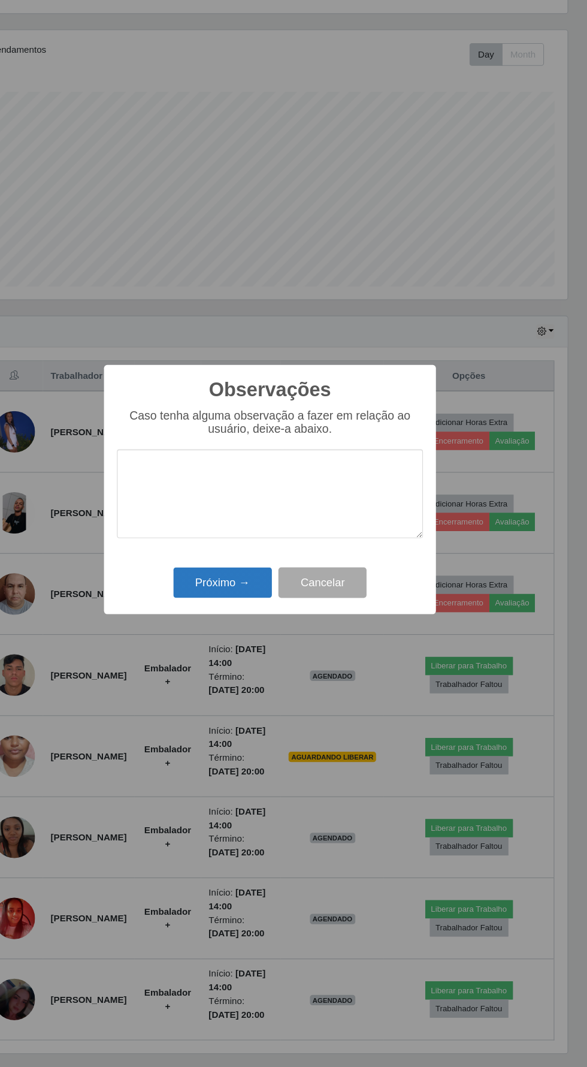
click at [246, 614] on button "Próximo →" at bounding box center [249, 619] width 91 height 28
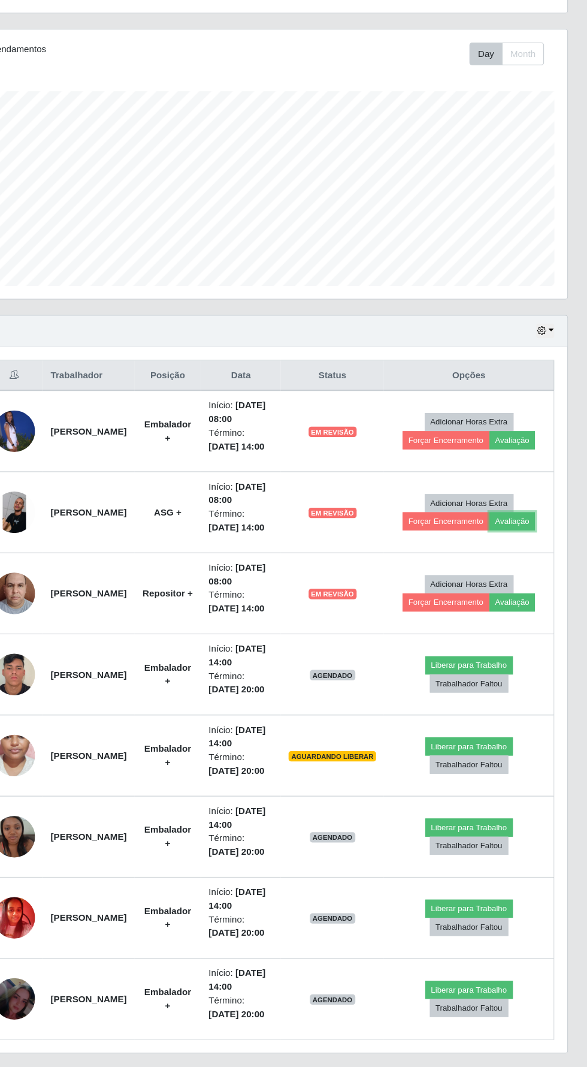
scroll to position [84, 0]
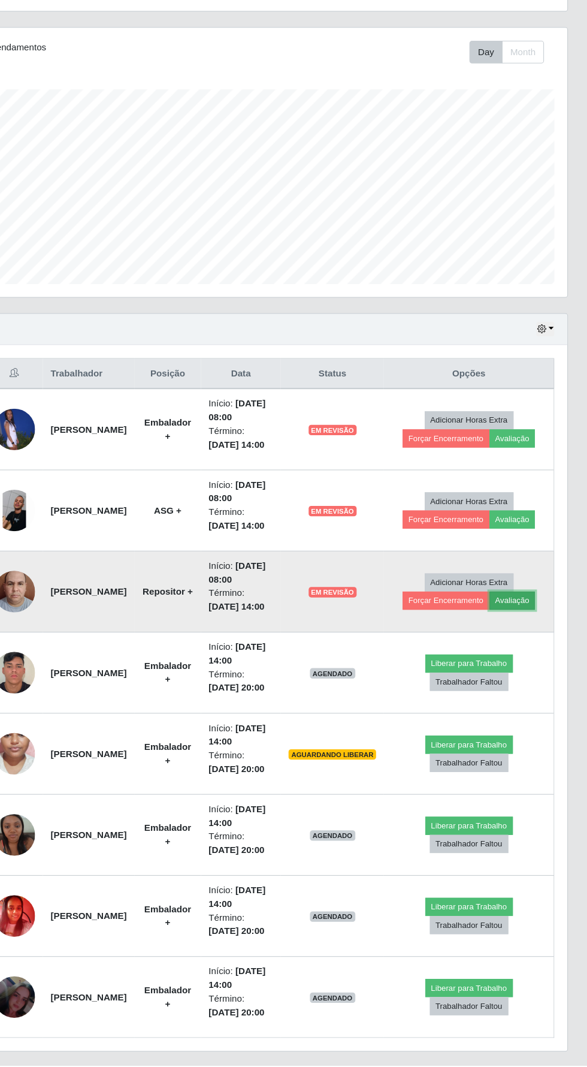
click at [535, 646] on button "Avaliação" at bounding box center [518, 637] width 43 height 17
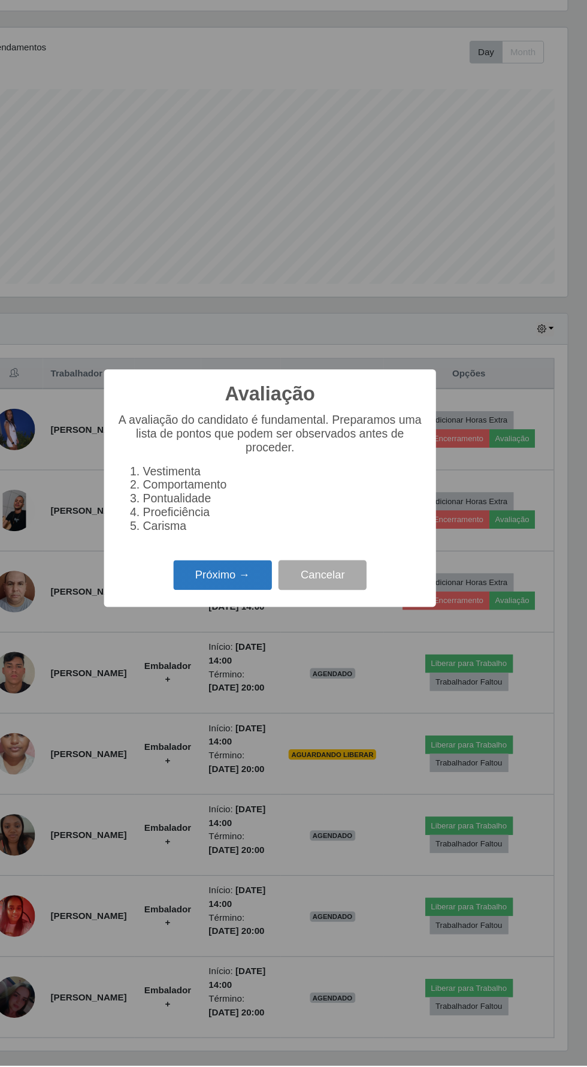
click at [251, 628] on button "Próximo →" at bounding box center [249, 614] width 91 height 28
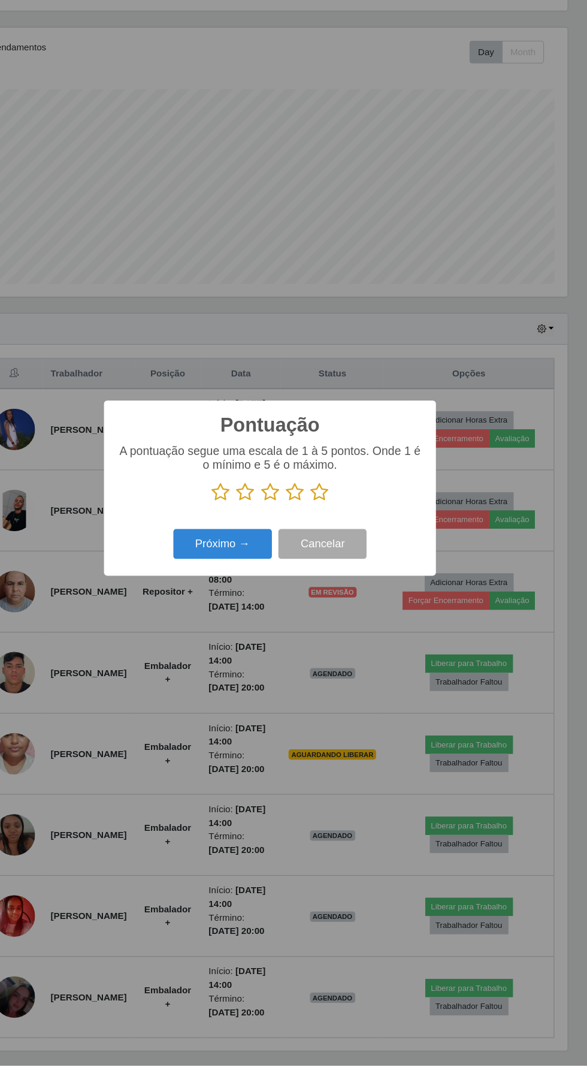
click at [293, 546] on icon at bounding box center [293, 537] width 17 height 18
click at [285, 546] on input "radio" at bounding box center [285, 546] width 0 height 0
click at [314, 546] on icon at bounding box center [316, 537] width 17 height 18
click at [308, 546] on input "radio" at bounding box center [308, 546] width 0 height 0
click at [255, 599] on button "Próximo →" at bounding box center [249, 585] width 91 height 28
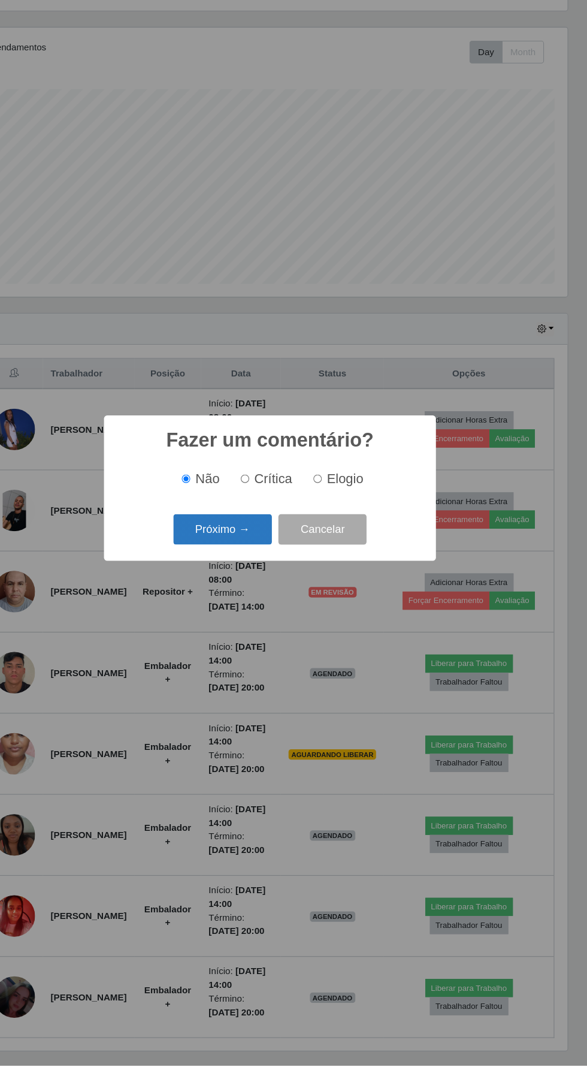
click at [248, 586] on button "Próximo →" at bounding box center [249, 571] width 91 height 28
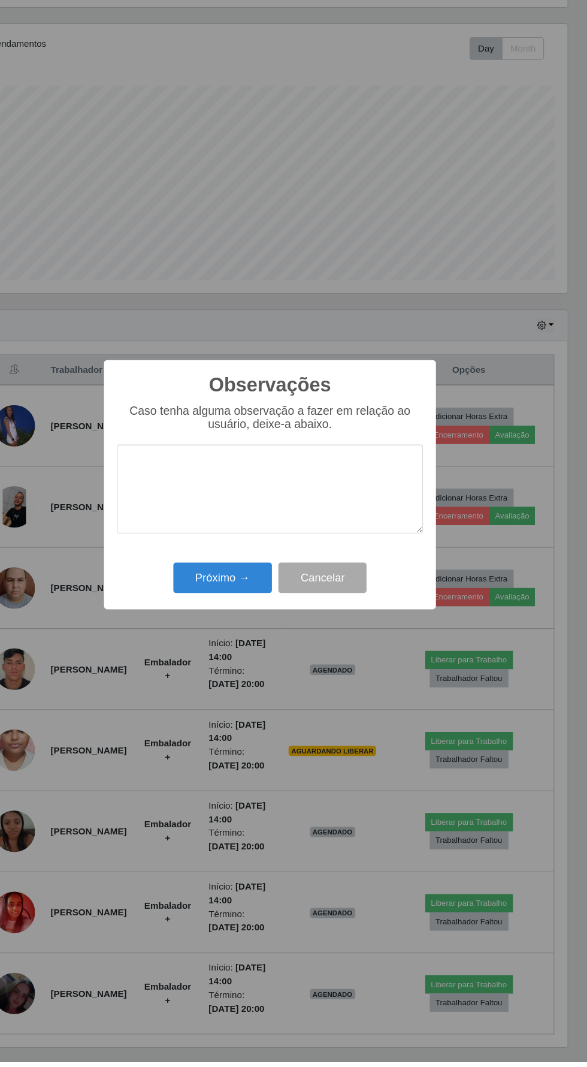
scroll to position [85, 0]
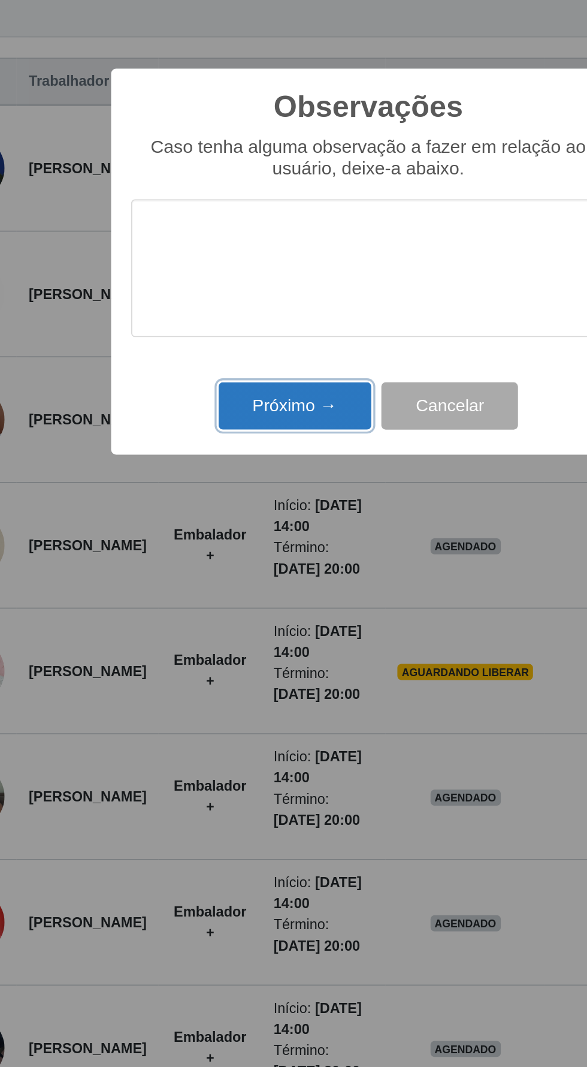
click at [255, 629] on button "Próximo →" at bounding box center [249, 619] width 91 height 28
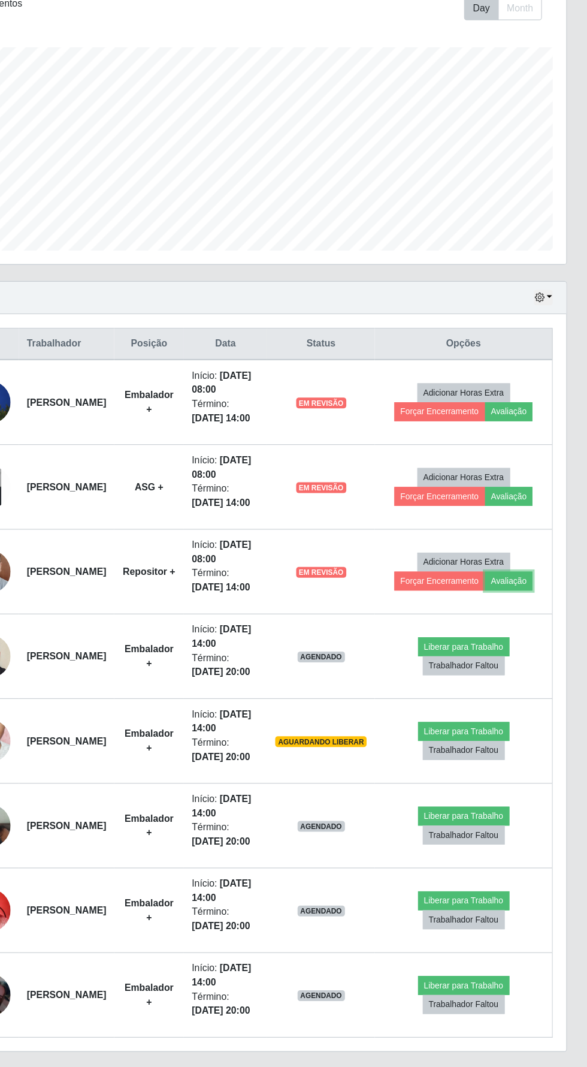
scroll to position [84, 0]
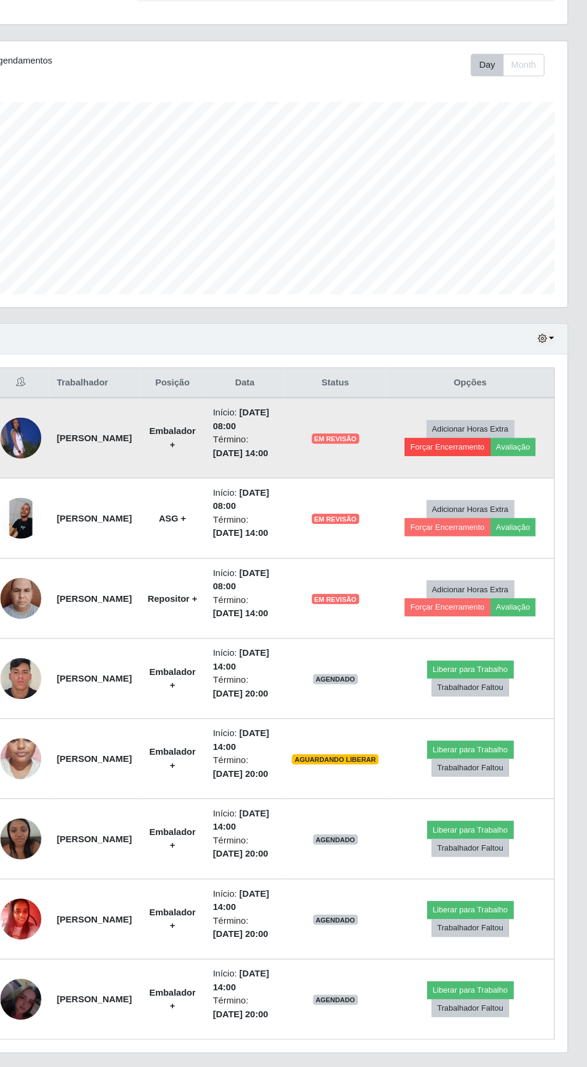
click at [475, 496] on button "Forçar Encerramento" at bounding box center [457, 487] width 80 height 17
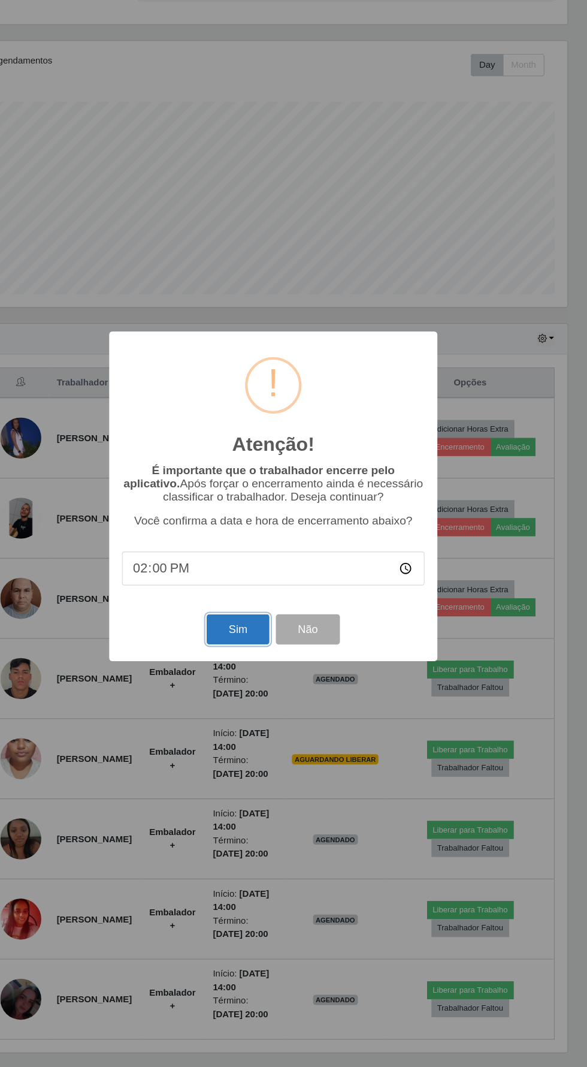
click at [258, 658] on button "Sim" at bounding box center [260, 658] width 58 height 28
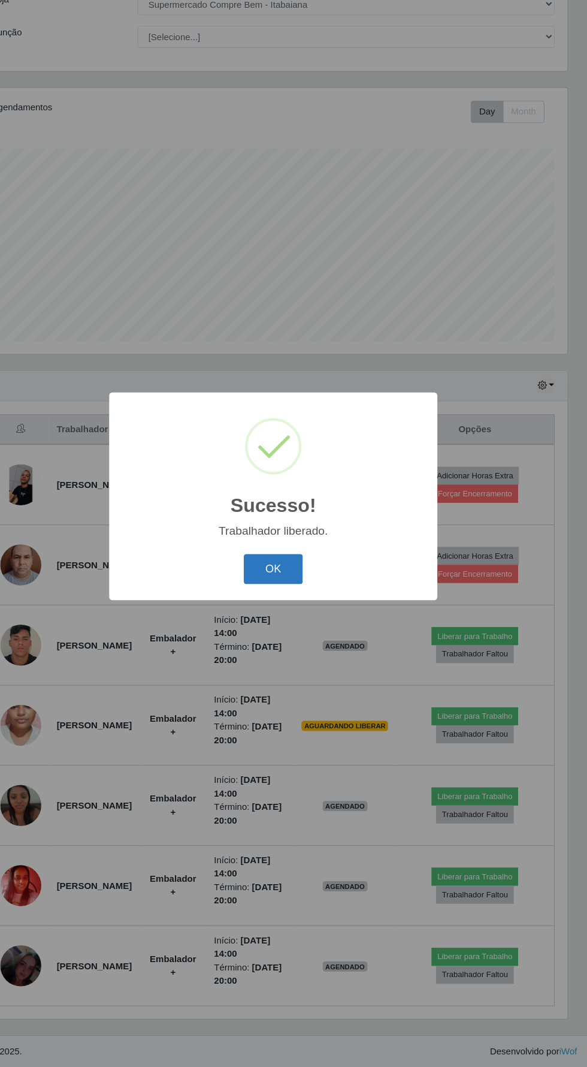
click at [306, 598] on button "OK" at bounding box center [294, 601] width 56 height 28
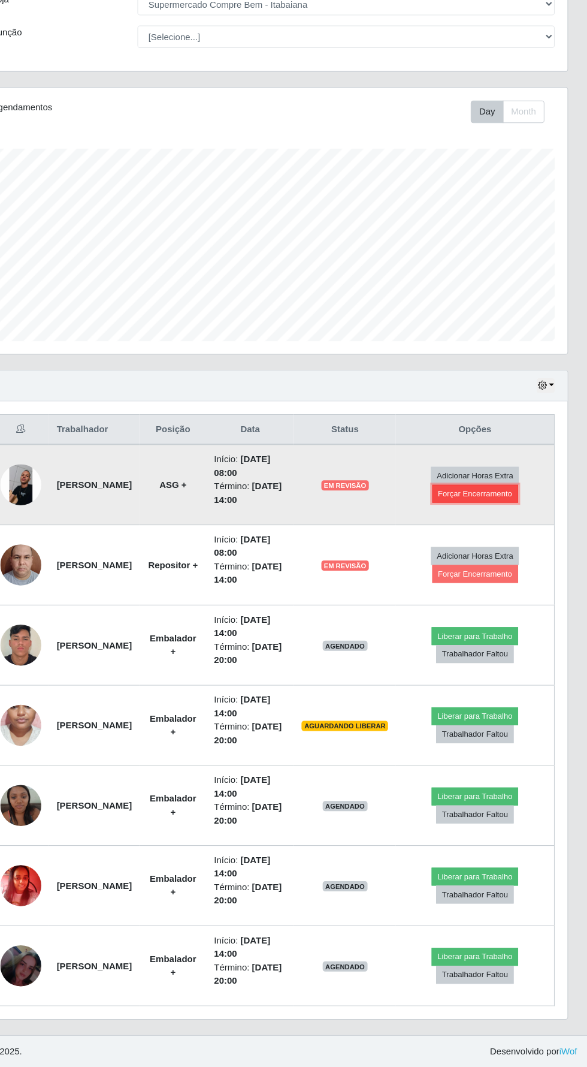
click at [513, 523] on button "Forçar Encerramento" at bounding box center [482, 531] width 80 height 17
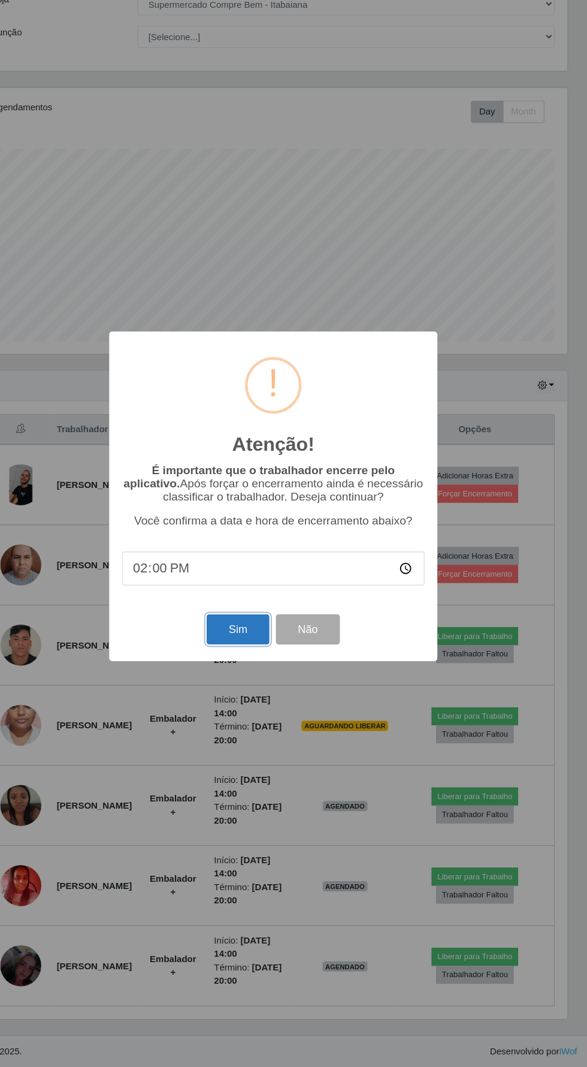
click at [264, 658] on button "Sim" at bounding box center [260, 658] width 58 height 28
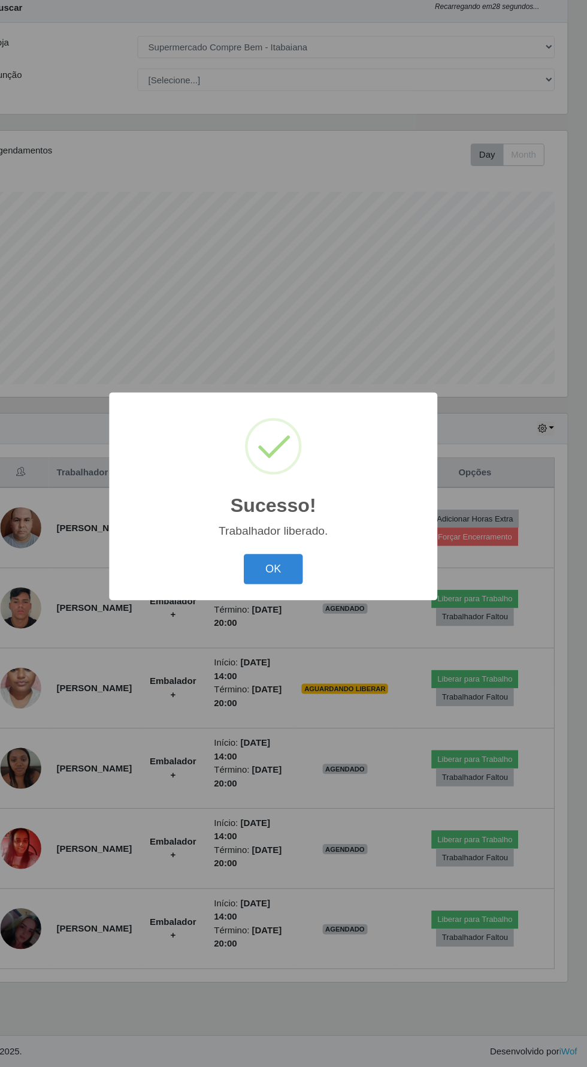
click at [293, 600] on button "OK" at bounding box center [294, 601] width 56 height 28
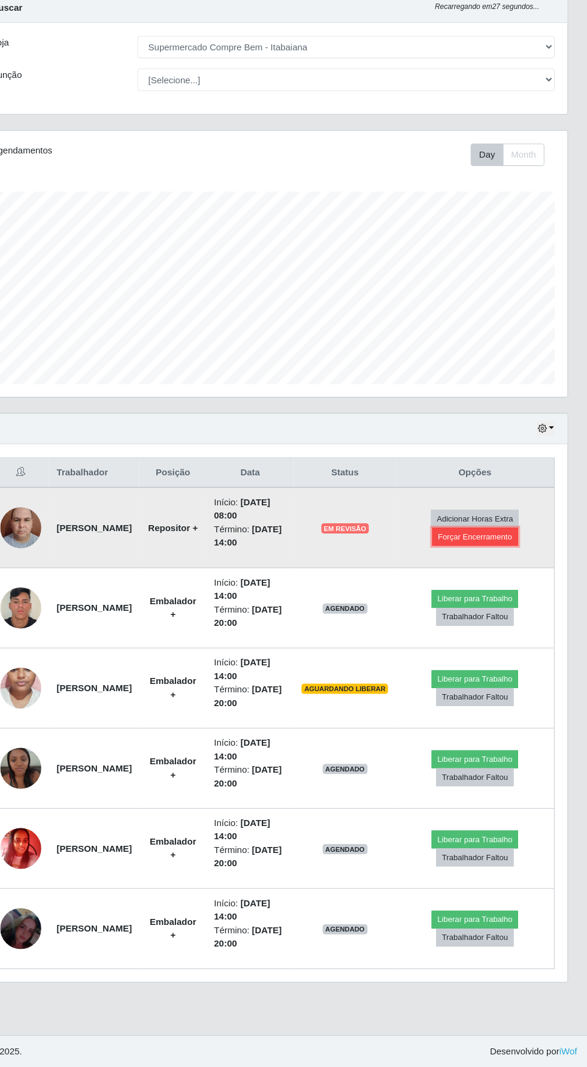
click at [516, 563] on button "Forçar Encerramento" at bounding box center [482, 571] width 80 height 17
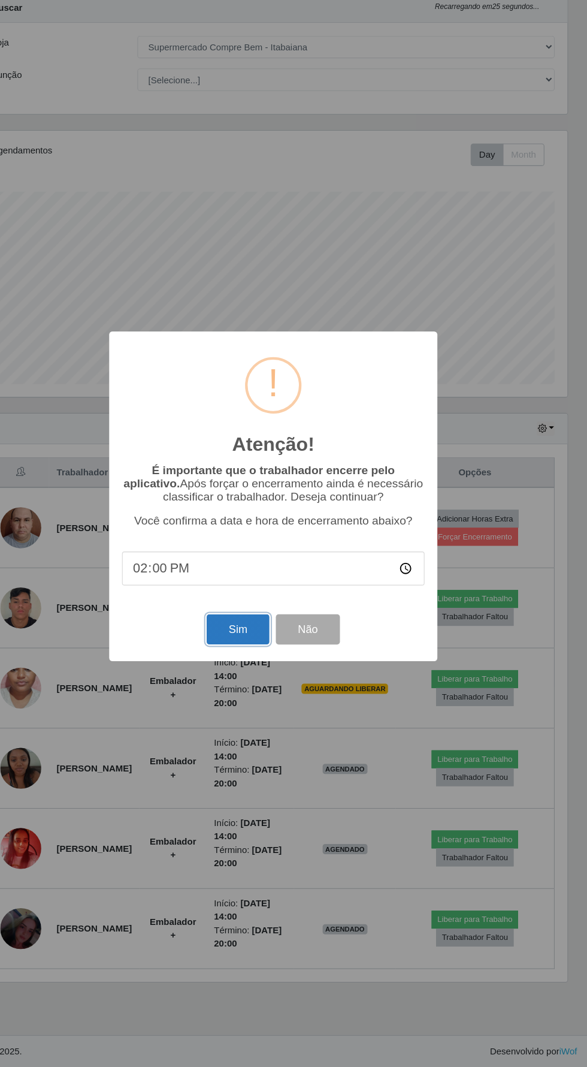
click at [252, 653] on button "Sim" at bounding box center [260, 658] width 58 height 28
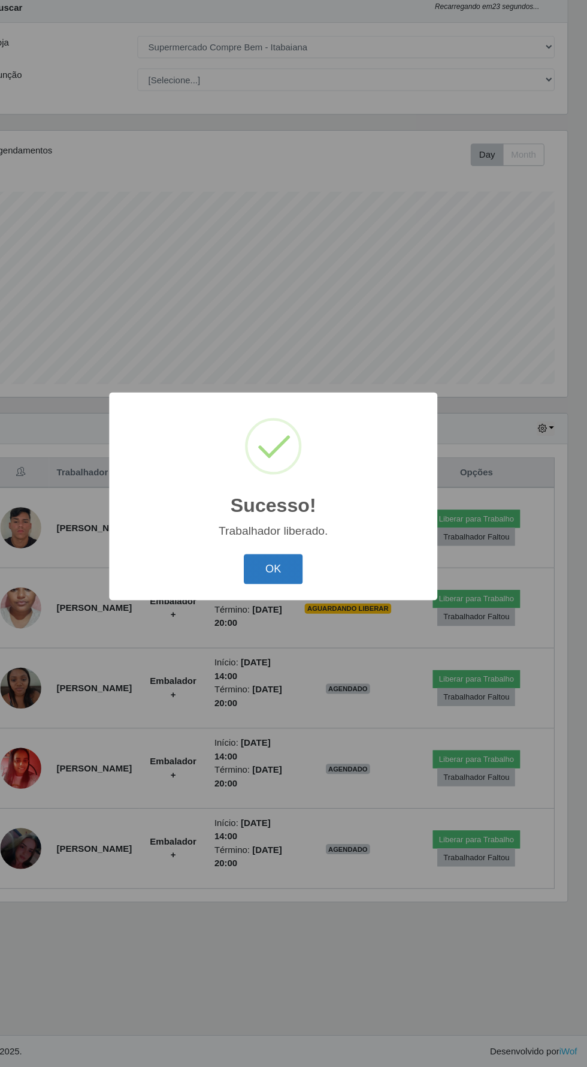
click at [293, 601] on button "OK" at bounding box center [294, 601] width 56 height 28
